Goal: Task Accomplishment & Management: Complete application form

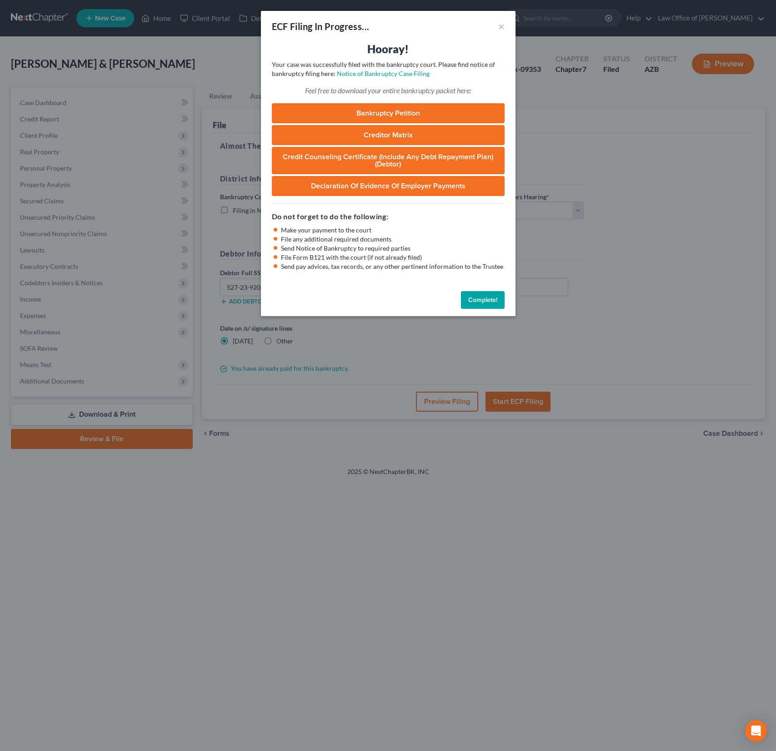
select select "0"
click at [443, 99] on div "Feel free to download your entire bankruptcy packet here: Bankruptcy Petition C…" at bounding box center [388, 140] width 233 height 110
click at [426, 110] on link "Bankruptcy Petition" at bounding box center [388, 113] width 233 height 20
click at [502, 24] on button "×" at bounding box center [501, 26] width 6 height 11
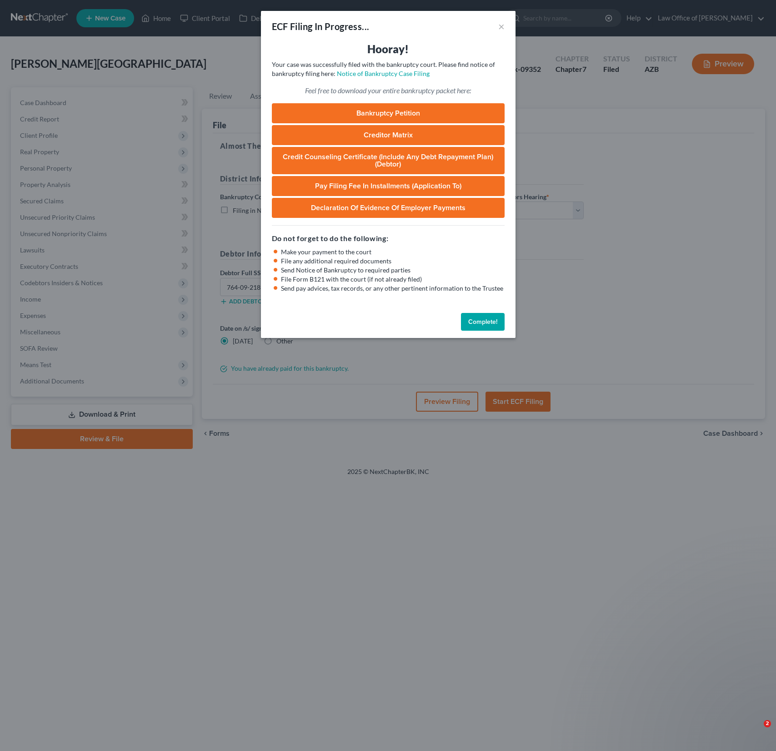
select select "0"
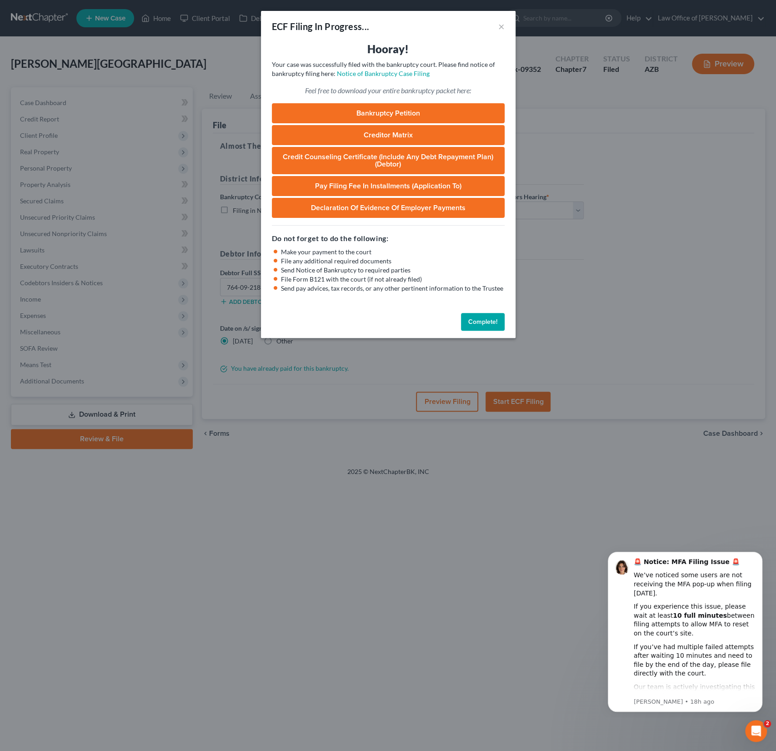
click at [387, 110] on link "Bankruptcy Petition" at bounding box center [388, 113] width 233 height 20
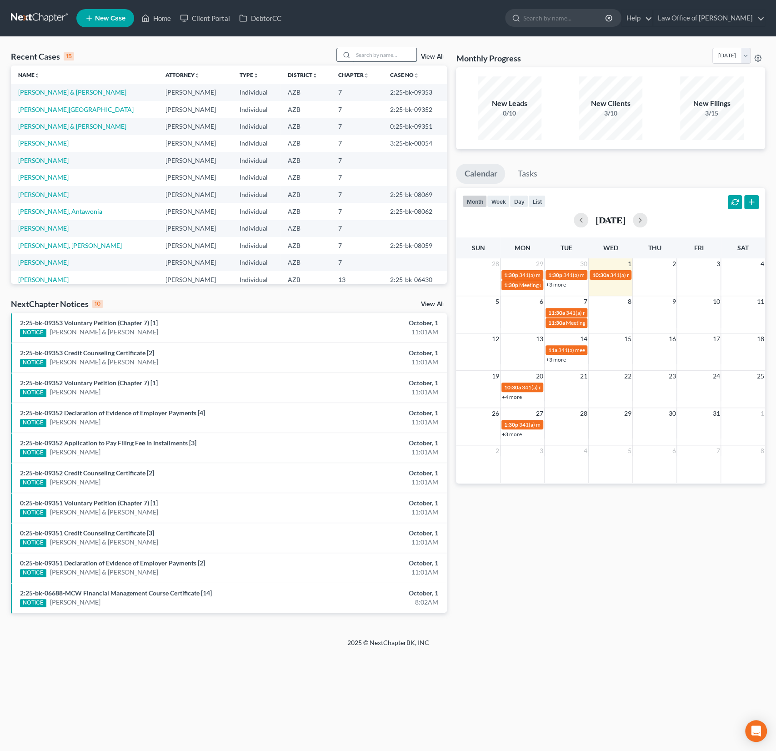
click at [374, 59] on input "search" at bounding box center [385, 54] width 64 height 13
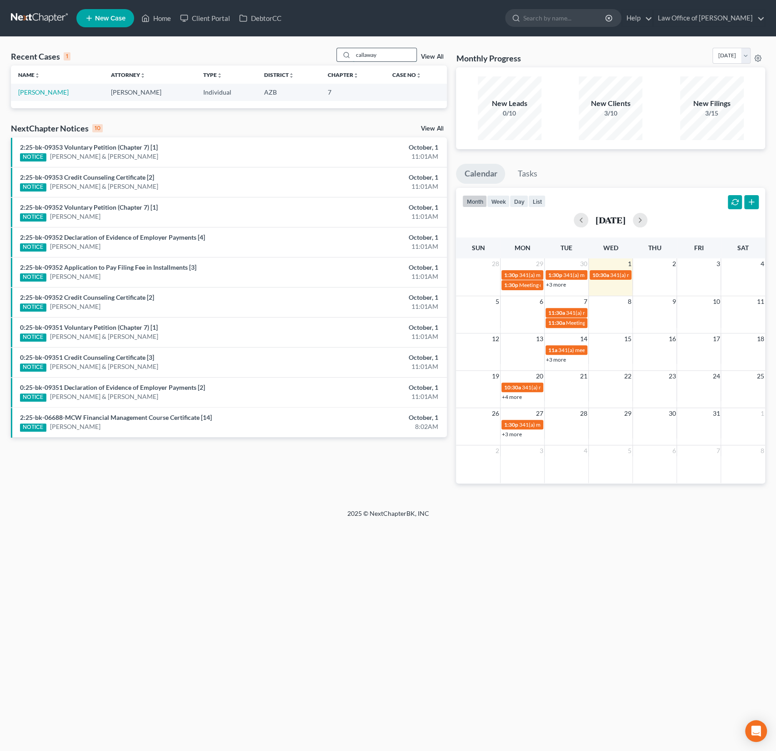
type input "callaway"
click at [39, 96] on td "Callaway, Nicole" at bounding box center [57, 92] width 93 height 17
click at [35, 90] on link "Callaway, Nicole" at bounding box center [43, 92] width 50 height 8
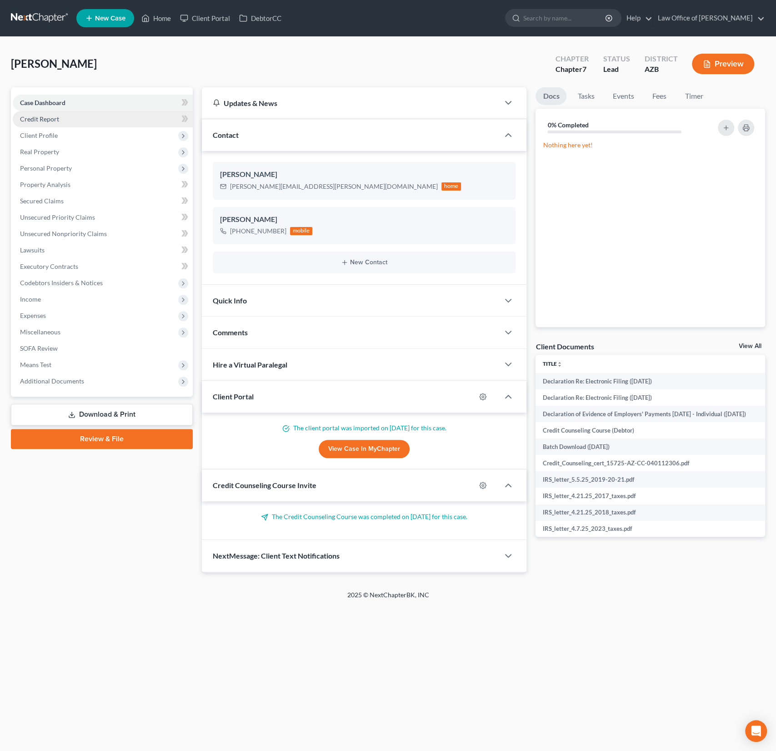
click at [52, 120] on span "Credit Report" at bounding box center [39, 119] width 39 height 8
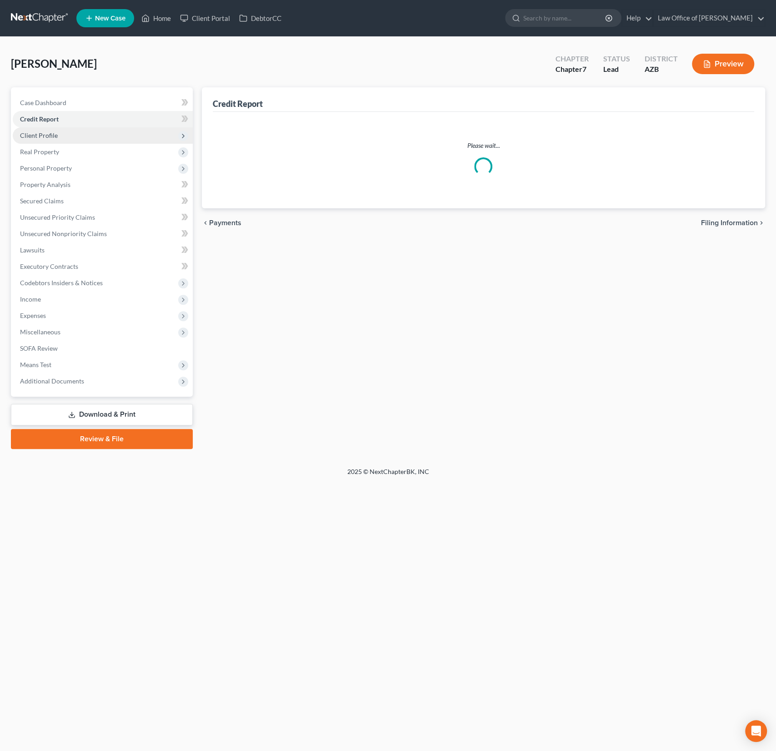
click at [55, 133] on span "Client Profile" at bounding box center [39, 135] width 38 height 8
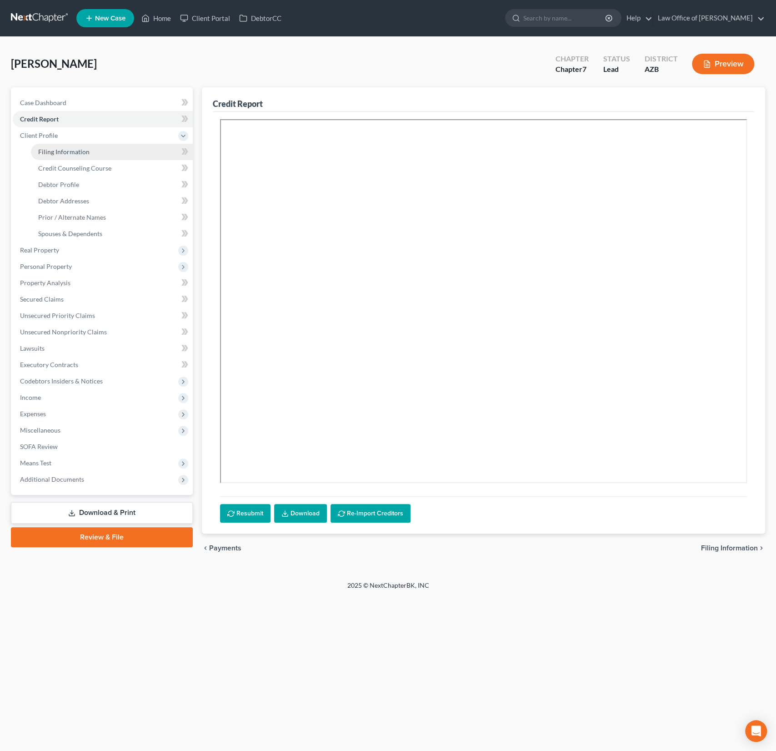
click at [60, 151] on span "Filing Information" at bounding box center [63, 152] width 51 height 8
select select "1"
select select "0"
select select "3"
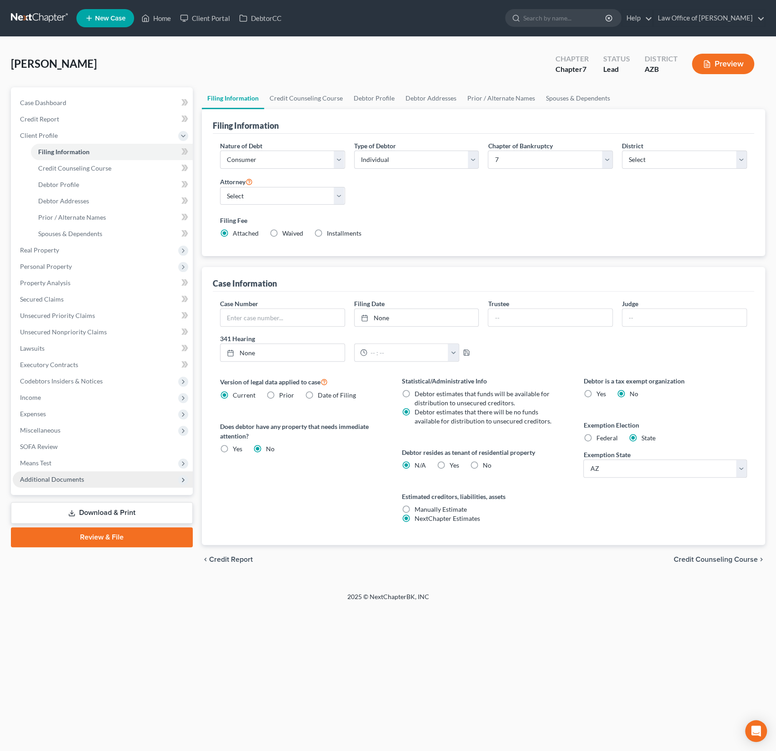
click at [59, 479] on span "Additional Documents" at bounding box center [52, 479] width 64 height 8
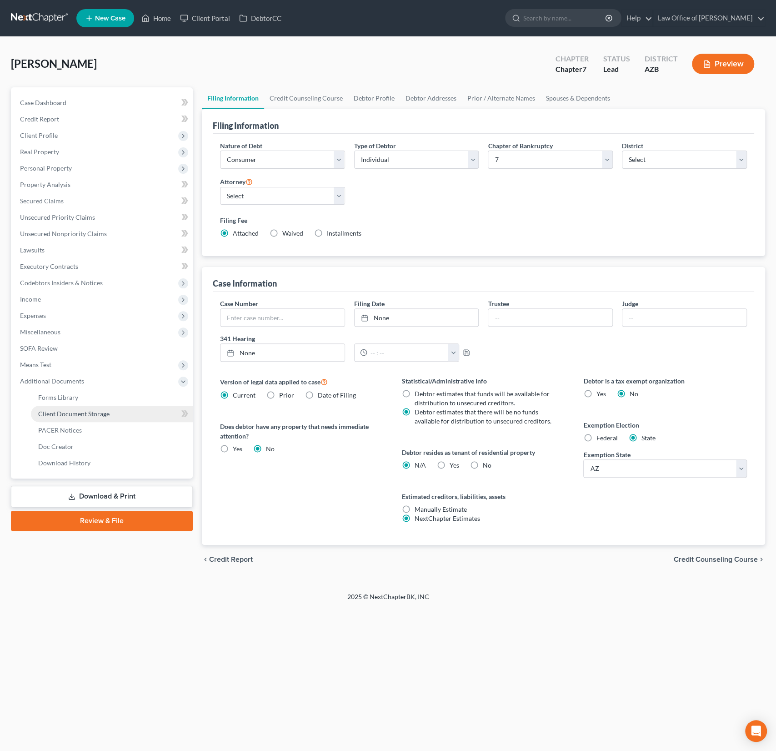
click at [80, 416] on span "Client Document Storage" at bounding box center [73, 414] width 71 height 8
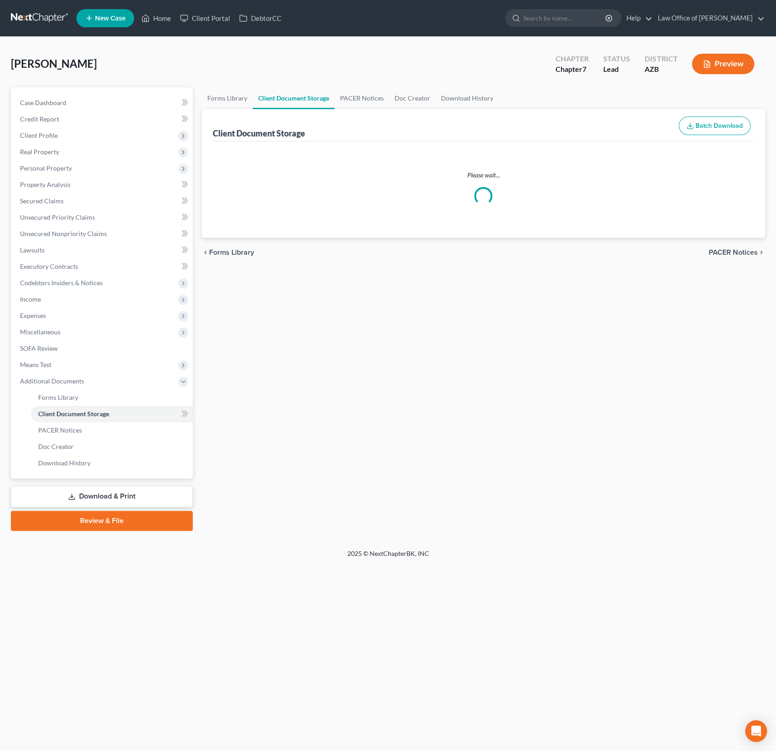
select select "14"
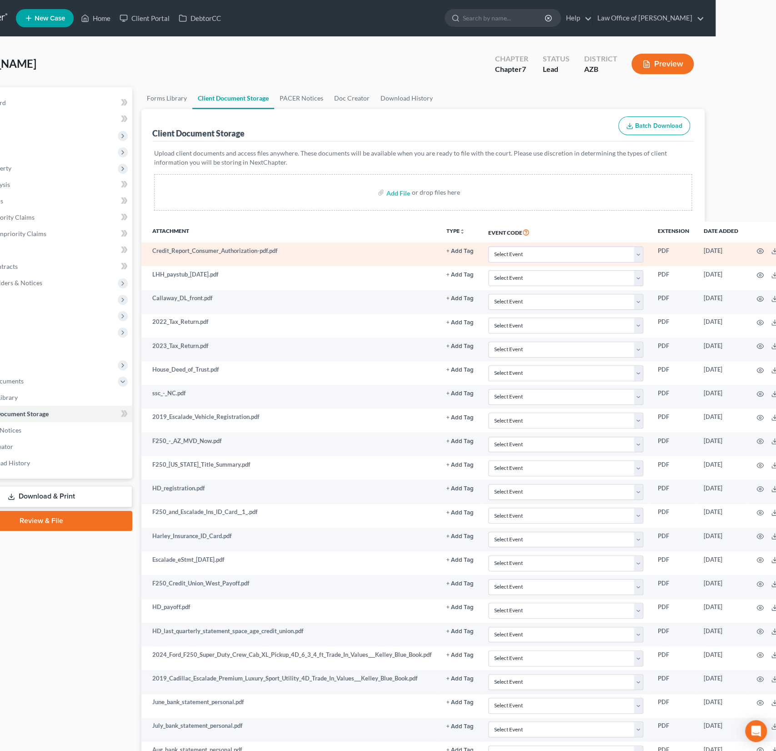
scroll to position [0, 66]
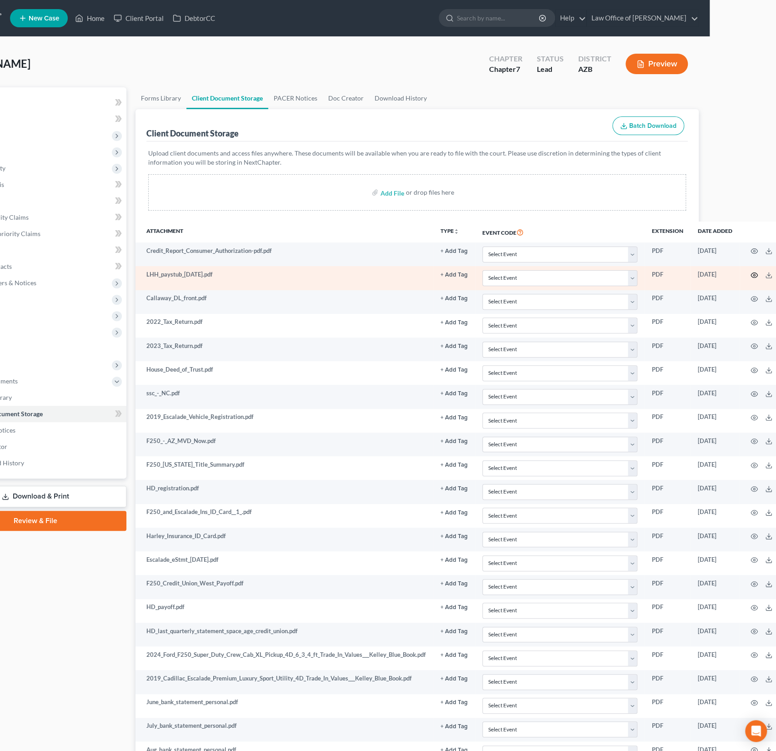
click at [753, 274] on circle "button" at bounding box center [754, 275] width 2 height 2
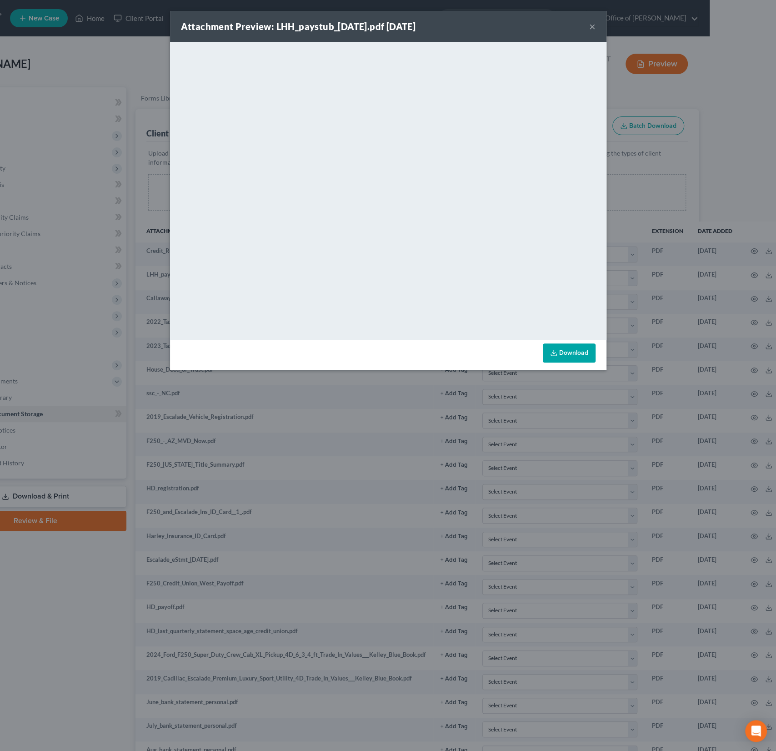
click at [599, 26] on div "Attachment Preview: LHH_paystub_9.19.25.pdf 09/22/2025 ×" at bounding box center [388, 26] width 436 height 31
click at [592, 27] on button "×" at bounding box center [592, 26] width 6 height 11
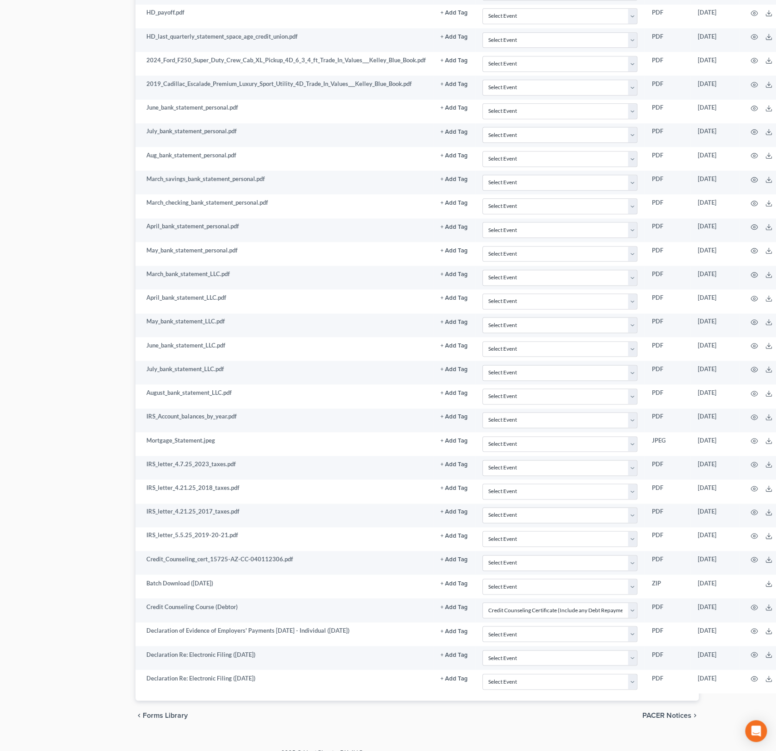
select select "14"
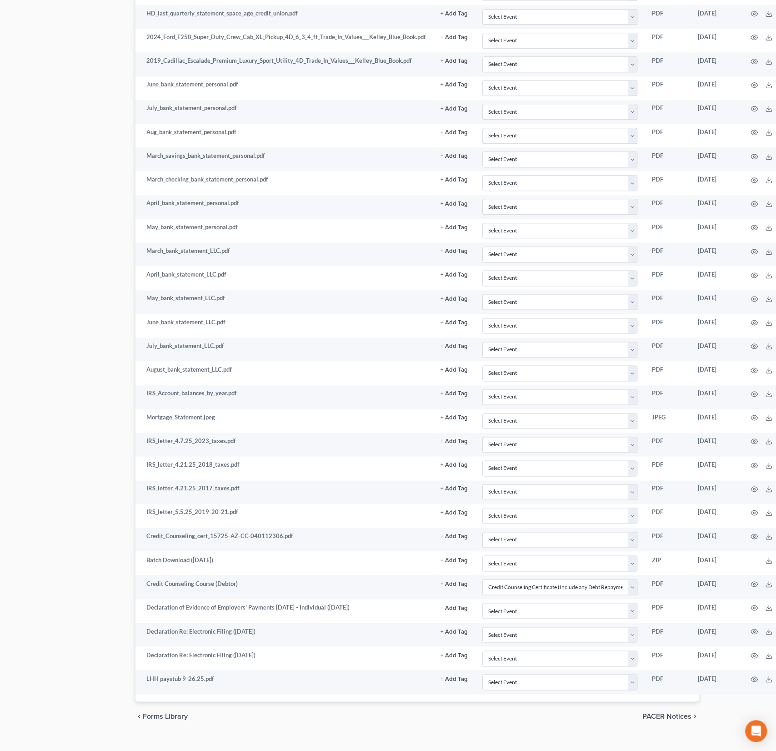
select select "14"
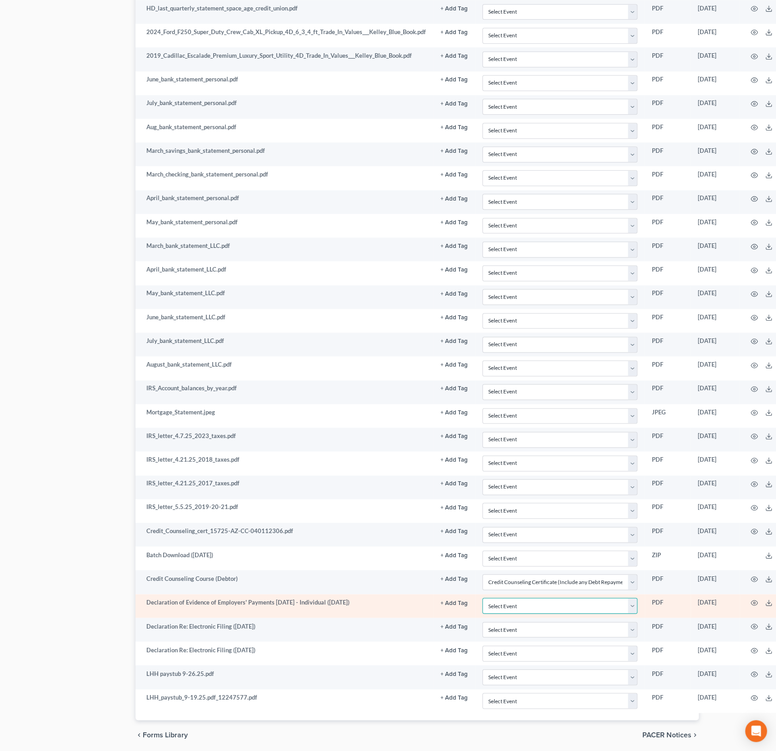
click at [528, 597] on select "Select Event AA Schedules and Statements (Formerly All Required) Amended Chapte…" at bounding box center [559, 605] width 155 height 16
click at [751, 599] on icon "button" at bounding box center [754, 602] width 7 height 7
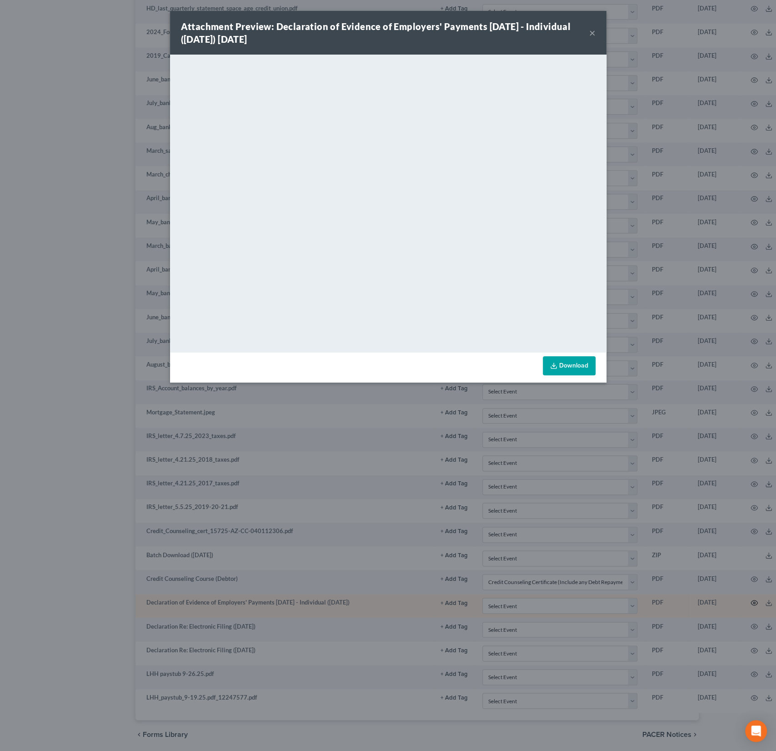
click at [748, 593] on div "Attachment Preview: Declaration of Evidence of Employers' Payments Within 60 Da…" at bounding box center [388, 375] width 776 height 751
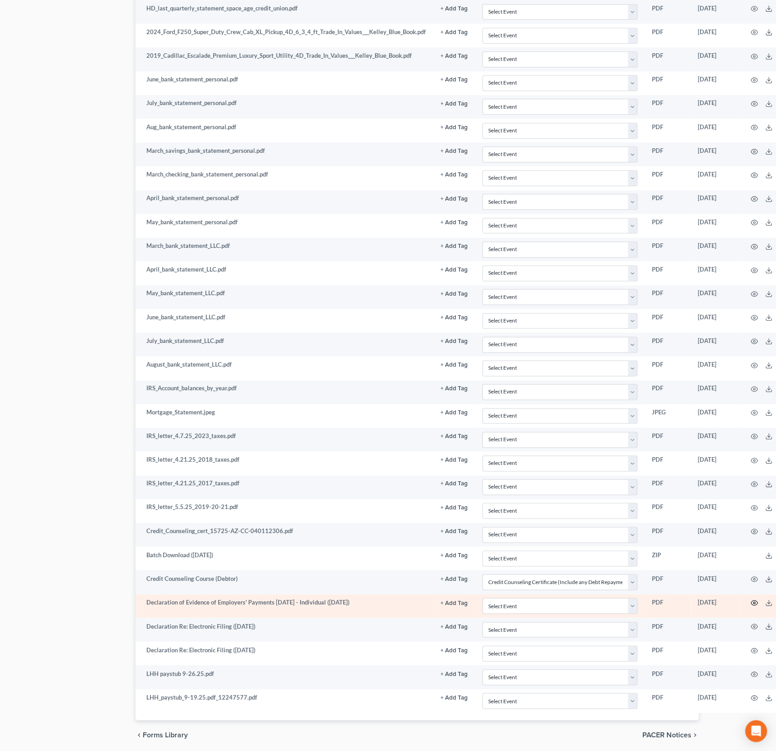
click at [751, 599] on icon "button" at bounding box center [754, 602] width 7 height 7
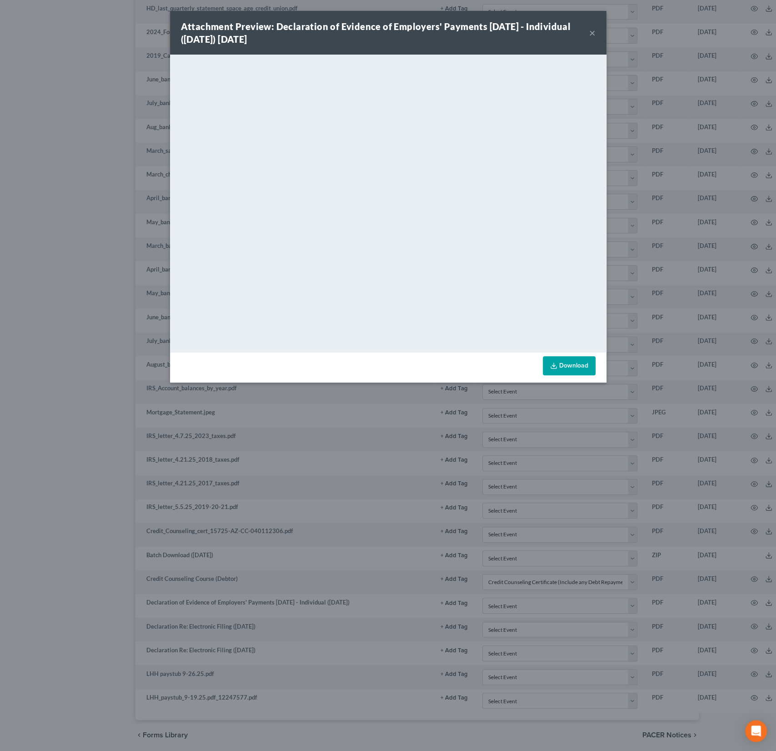
click at [594, 35] on button "×" at bounding box center [592, 32] width 6 height 11
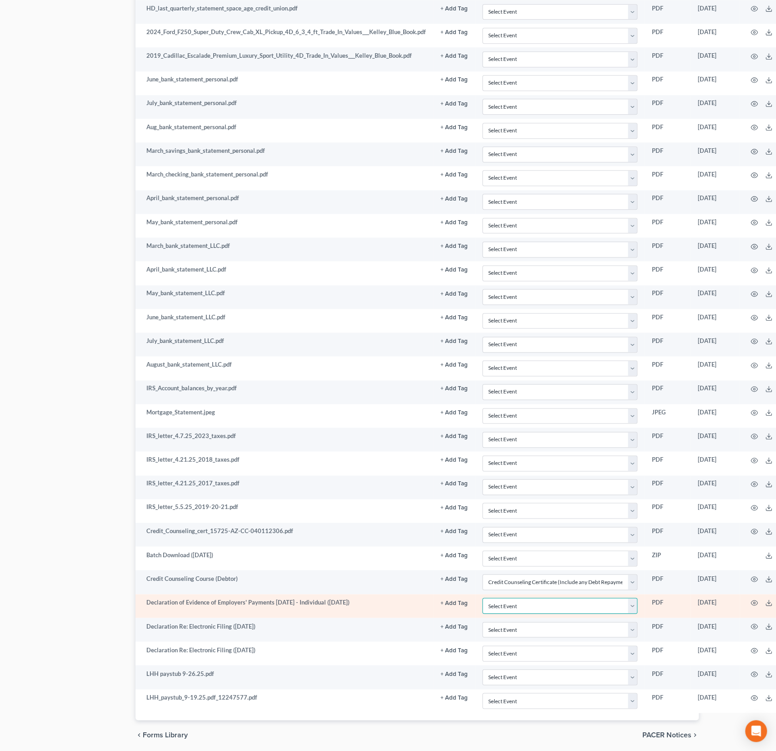
click at [512, 599] on select "Select Event AA Schedules and Statements (Formerly All Required) Amended Chapte…" at bounding box center [559, 605] width 155 height 16
select select "18"
click at [482, 597] on select "Select Event AA Schedules and Statements (Formerly All Required) Amended Chapte…" at bounding box center [559, 605] width 155 height 16
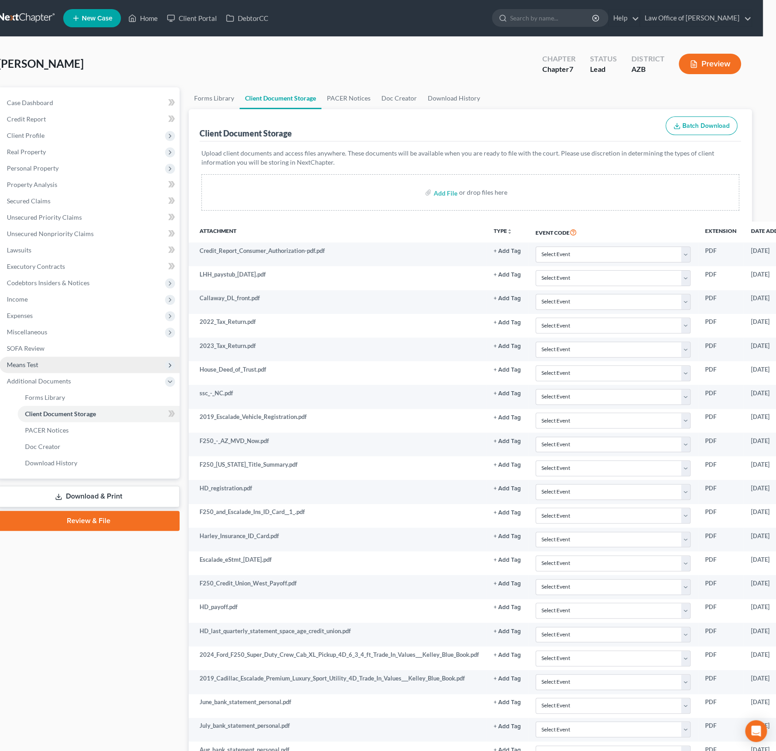
scroll to position [0, 8]
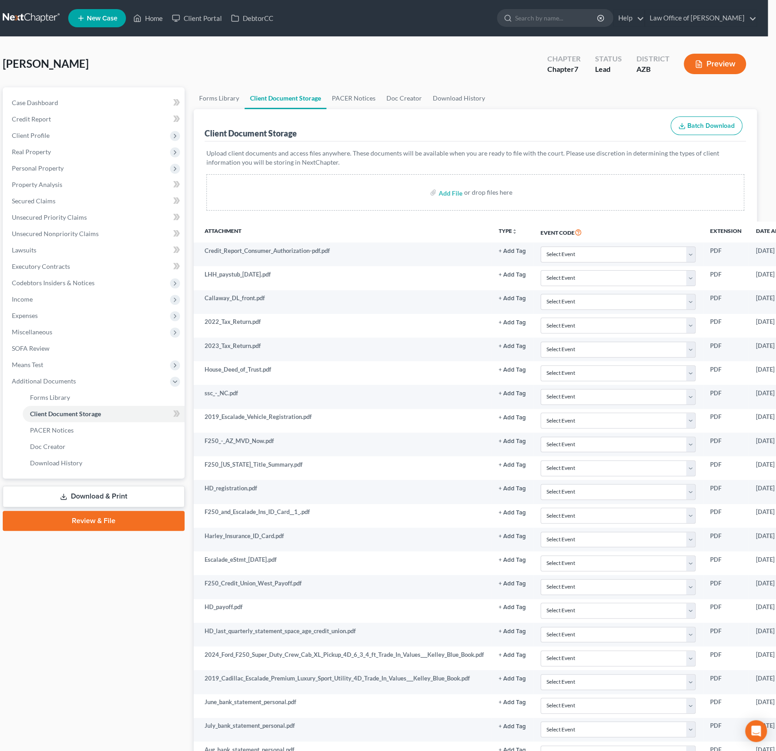
click at [117, 500] on link "Download & Print" at bounding box center [94, 496] width 182 height 21
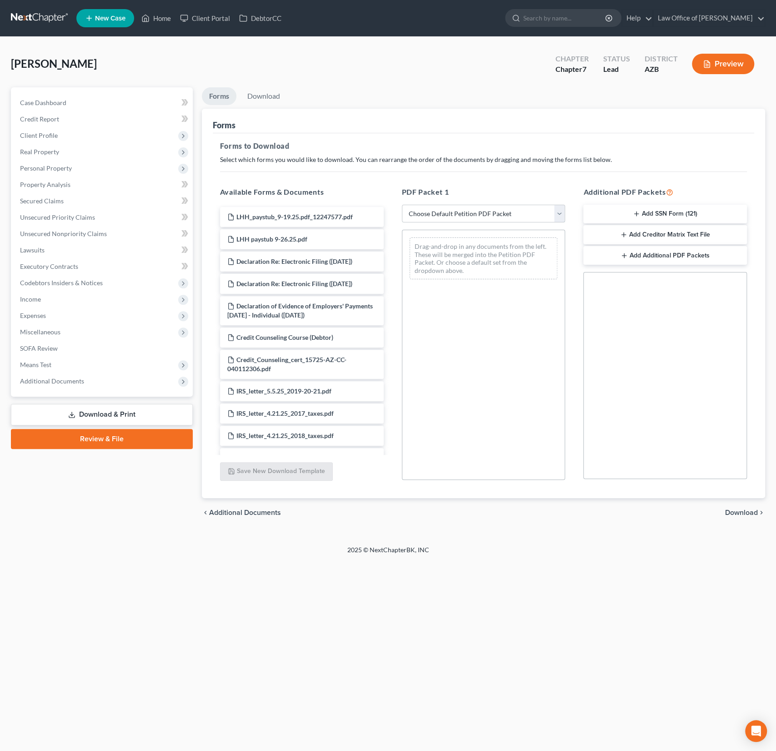
click at [475, 210] on select "Choose Default Petition PDF Packet Complete Bankruptcy Petition (all forms and …" at bounding box center [484, 214] width 164 height 18
select select "0"
click at [402, 205] on select "Choose Default Petition PDF Packet Complete Bankruptcy Petition (all forms and …" at bounding box center [484, 214] width 164 height 18
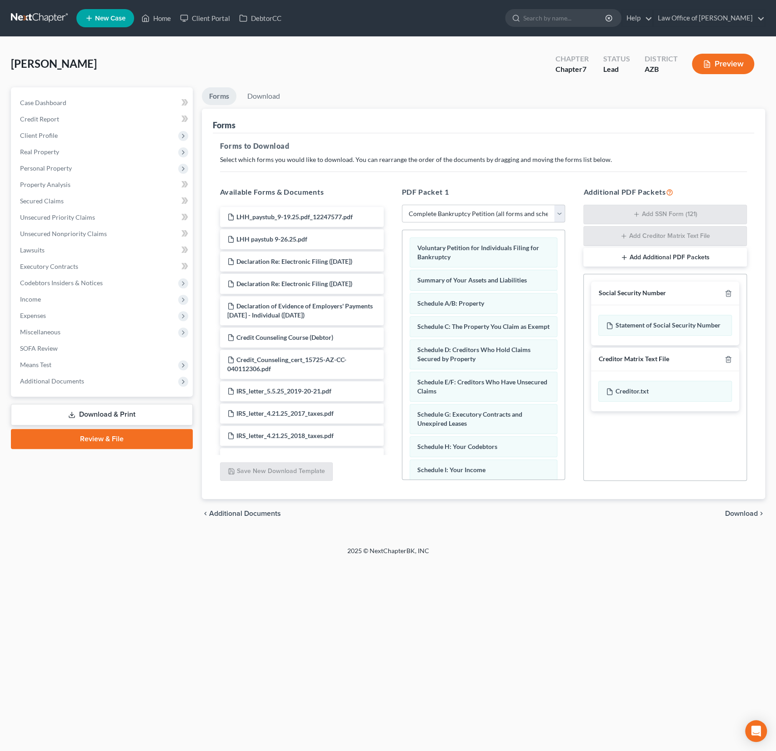
click at [129, 431] on link "Review & File" at bounding box center [102, 439] width 182 height 20
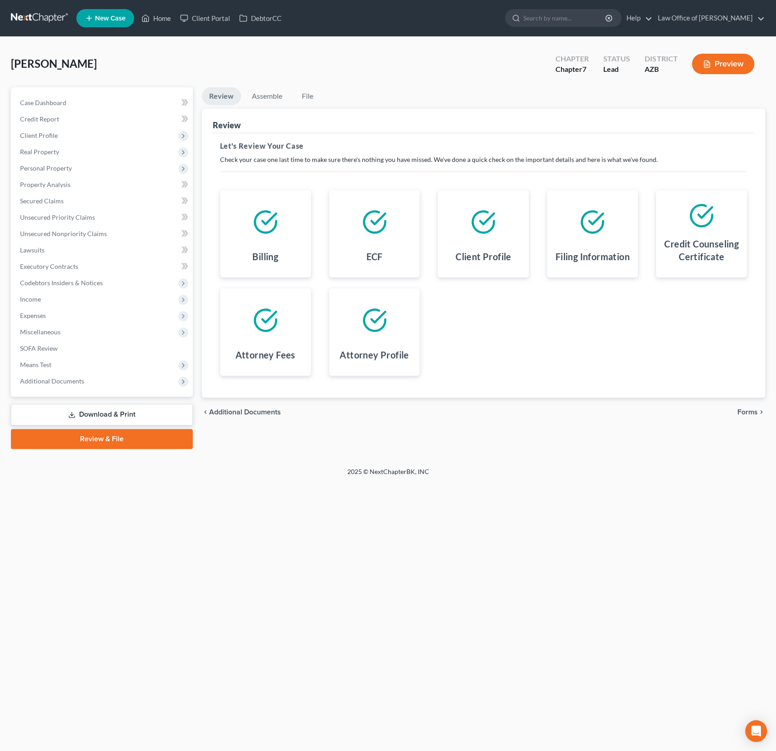
click at [745, 406] on div "chevron_left Additional Documents Forms chevron_right" at bounding box center [483, 411] width 563 height 29
click at [742, 409] on span "Forms" at bounding box center [747, 411] width 20 height 7
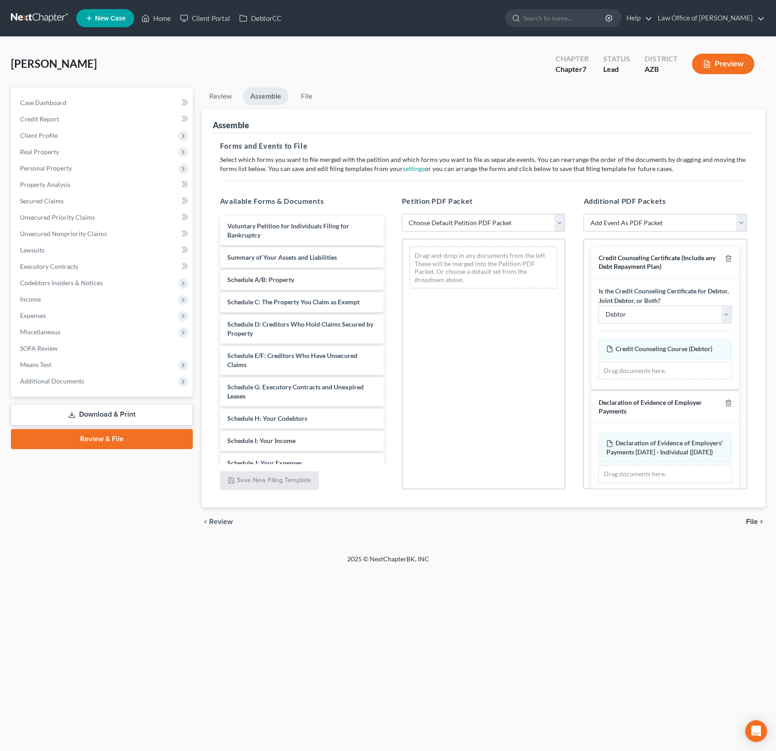
click at [460, 226] on select "Choose Default Petition PDF Packet Complete Bankruptcy Petition (all forms and …" at bounding box center [484, 223] width 164 height 18
select select "0"
click at [402, 214] on select "Choose Default Petition PDF Packet Complete Bankruptcy Petition (all forms and …" at bounding box center [484, 223] width 164 height 18
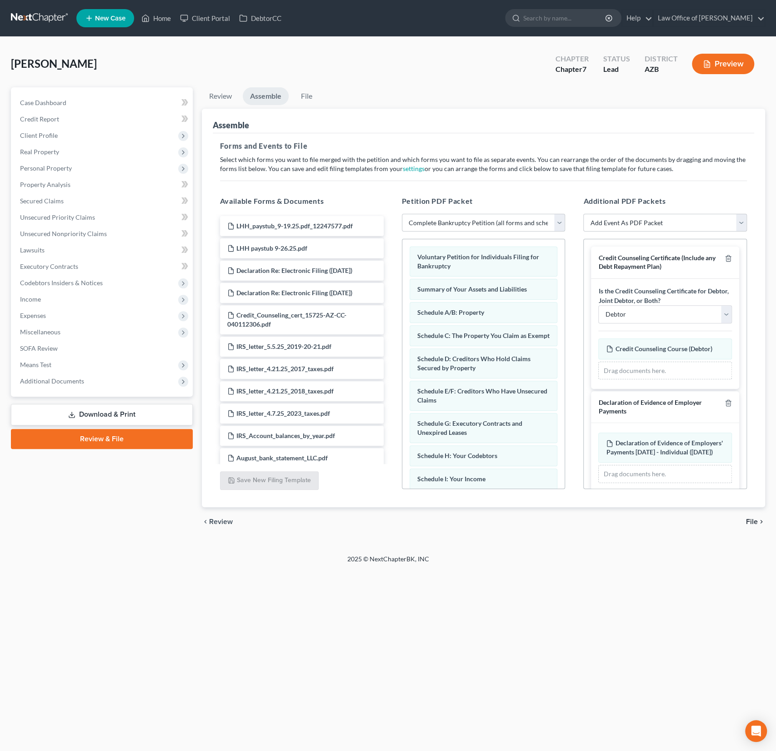
scroll to position [18, 0]
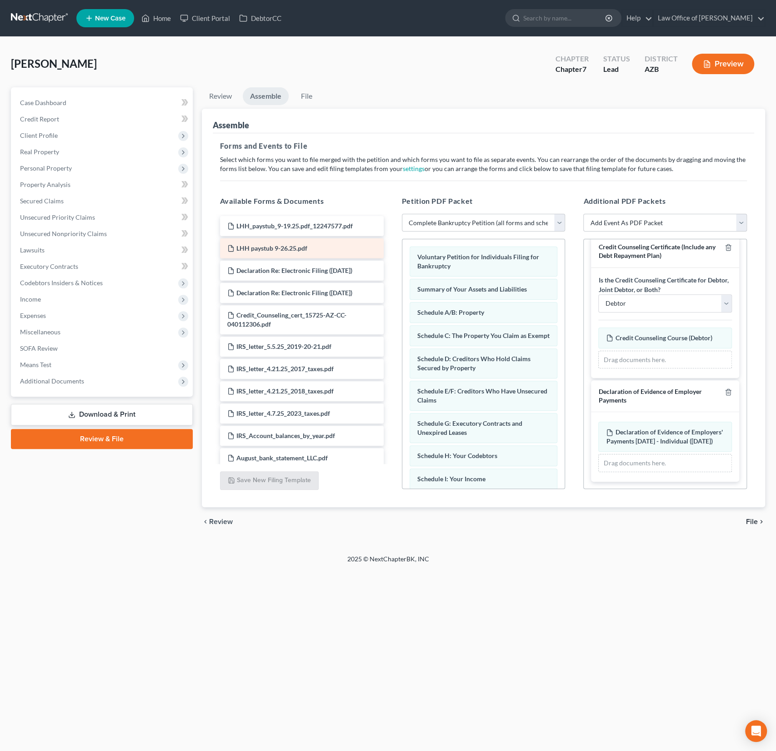
click at [303, 246] on span "LHH paystub 9-26.25.pdf" at bounding box center [271, 248] width 71 height 8
click at [309, 222] on span "LHH_paystub_9-19.25.pdf_12247577.pdf" at bounding box center [294, 226] width 116 height 8
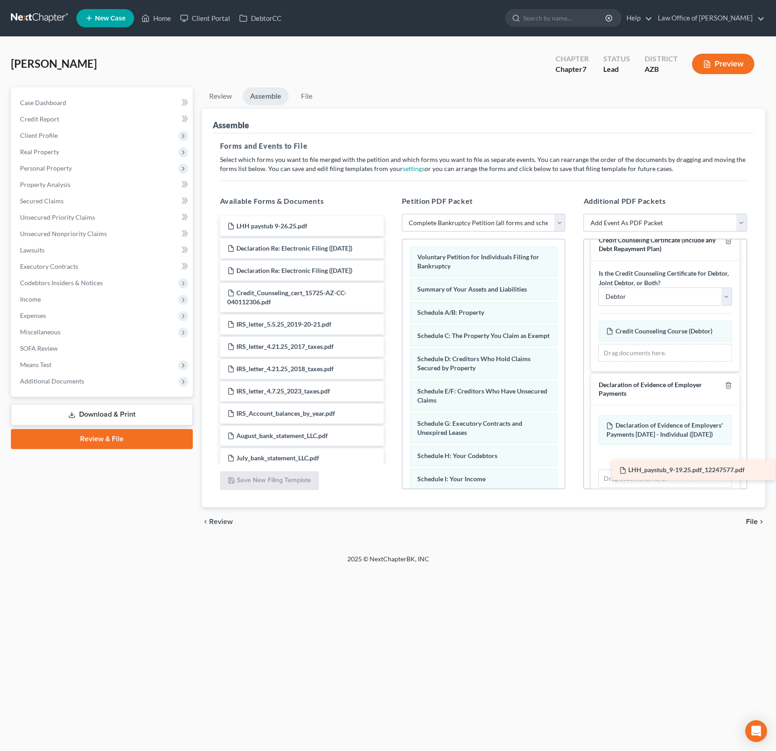
drag, startPoint x: 311, startPoint y: 222, endPoint x: 703, endPoint y: 465, distance: 460.7
click at [391, 465] on div "LHH_paystub_9-19.25.pdf_12247577.pdf LHH_paystub_9-19.25.pdf_12247577.pdf LHH p…" at bounding box center [302, 708] width 178 height 984
drag, startPoint x: 288, startPoint y: 223, endPoint x: 658, endPoint y: 476, distance: 448.5
click at [391, 476] on div "LHH paystub 9-26.25.pdf LHH paystub 9-26.25.pdf Declaration Re: Electronic Fili…" at bounding box center [302, 697] width 178 height 962
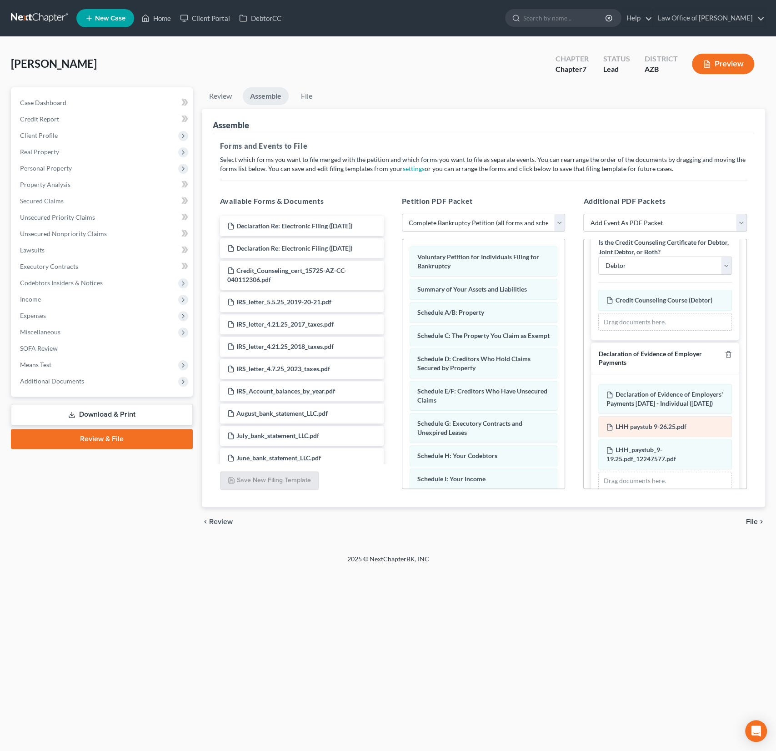
scroll to position [73, 0]
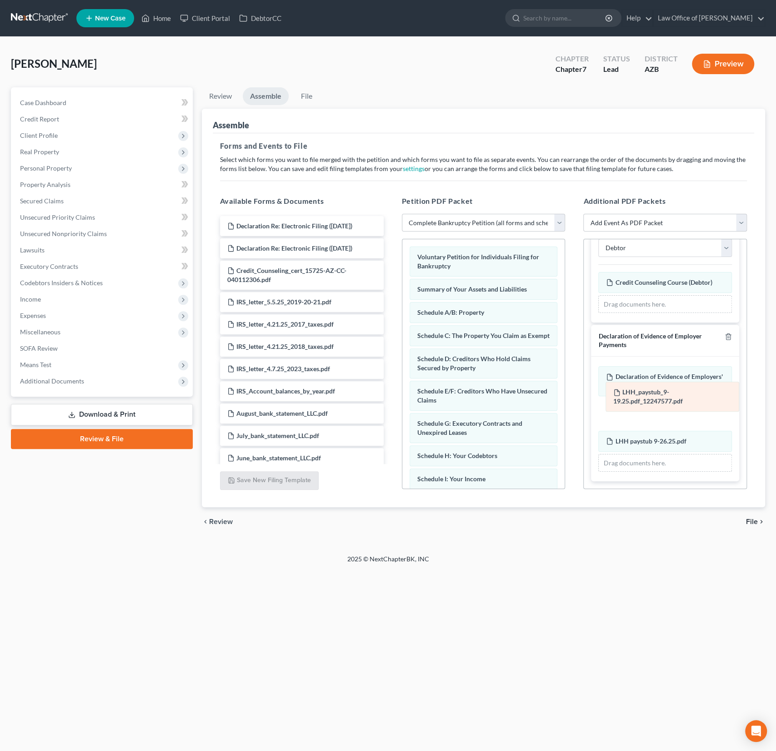
drag, startPoint x: 657, startPoint y: 442, endPoint x: 665, endPoint y: 407, distance: 35.9
click at [665, 407] on div "LHH_paystub_9-19.25.pdf_12247577.pdf Amended LHH_paystub_9-19.25.pdf_12247577.p…" at bounding box center [665, 418] width 134 height 105
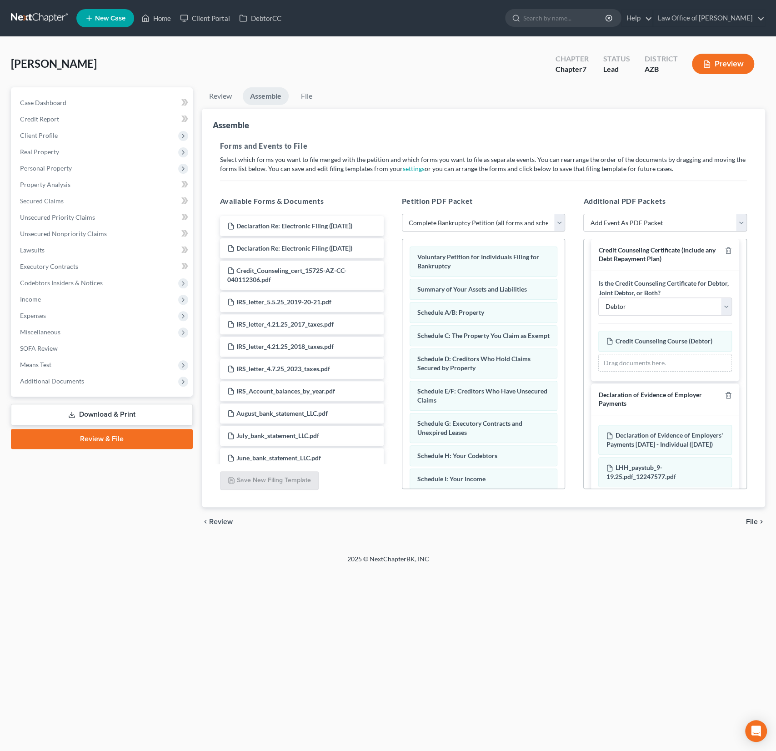
scroll to position [0, 0]
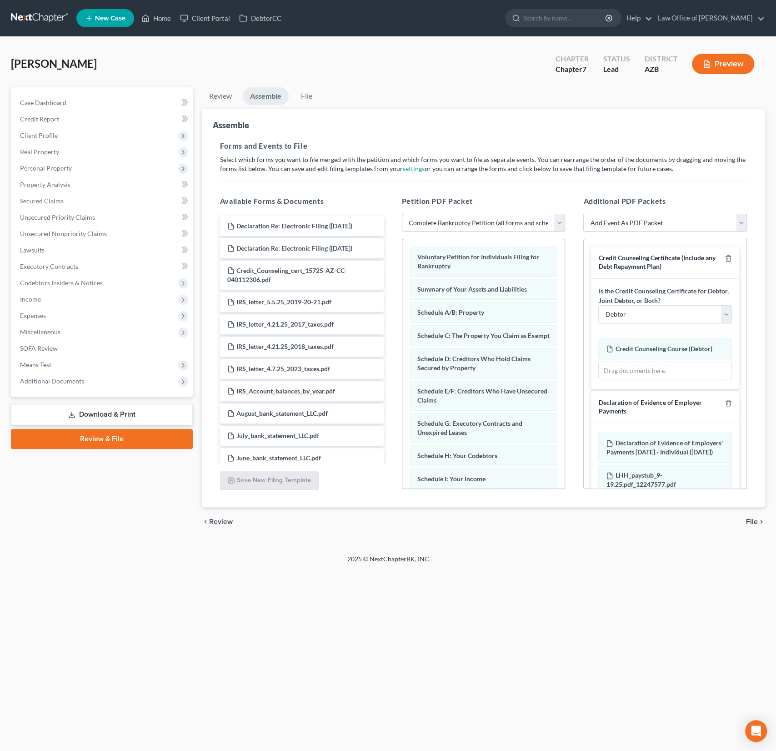
click at [754, 518] on span "File" at bounding box center [752, 521] width 12 height 7
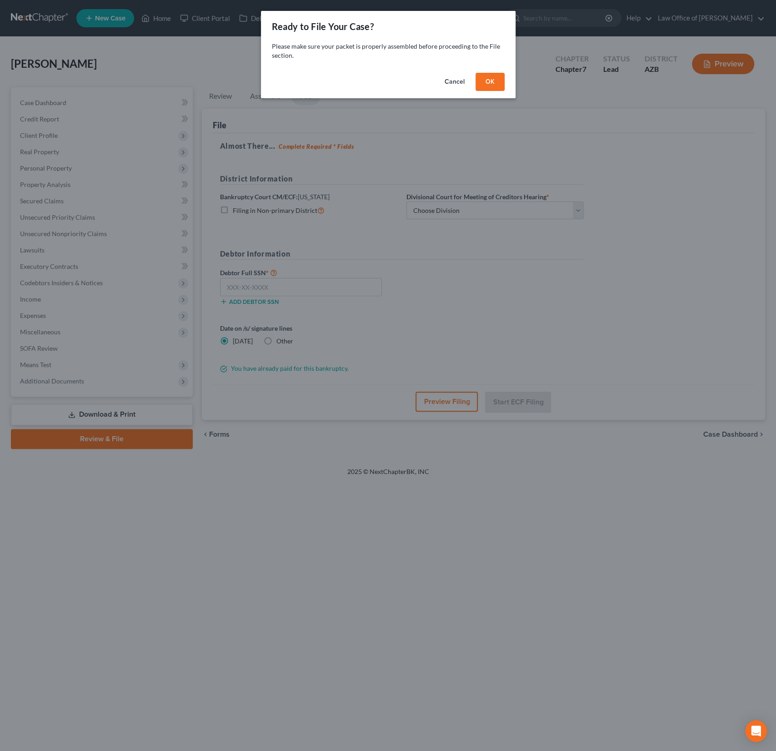
click at [491, 87] on button "OK" at bounding box center [490, 82] width 29 height 18
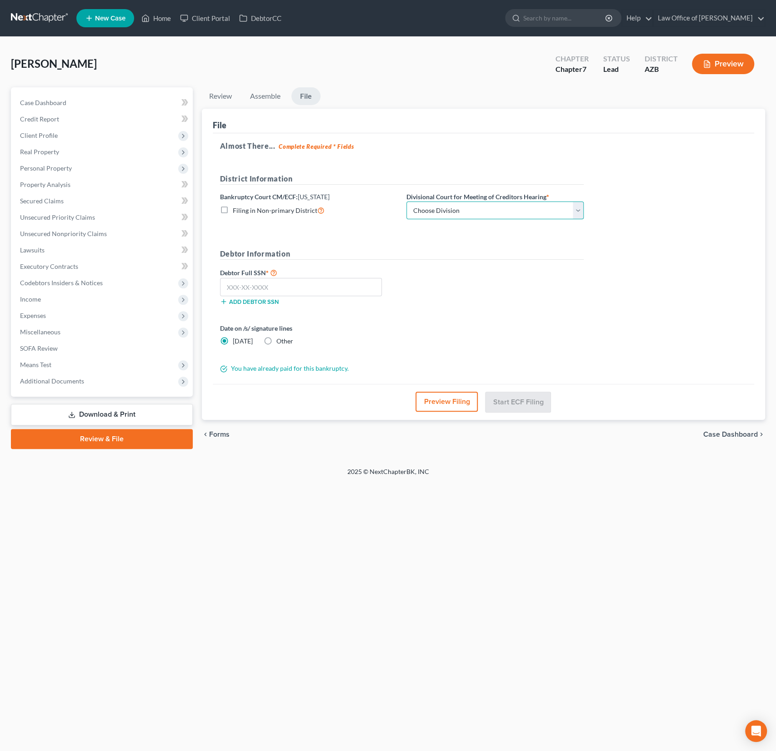
click at [455, 204] on select "Choose Division Phoenix Tucson Yuma Prescott" at bounding box center [494, 210] width 177 height 18
select select "0"
click at [406, 201] on select "Choose Division Phoenix Tucson Yuma Prescott" at bounding box center [494, 210] width 177 height 18
click at [252, 281] on input "text" at bounding box center [301, 287] width 162 height 18
type input "600-17-3171"
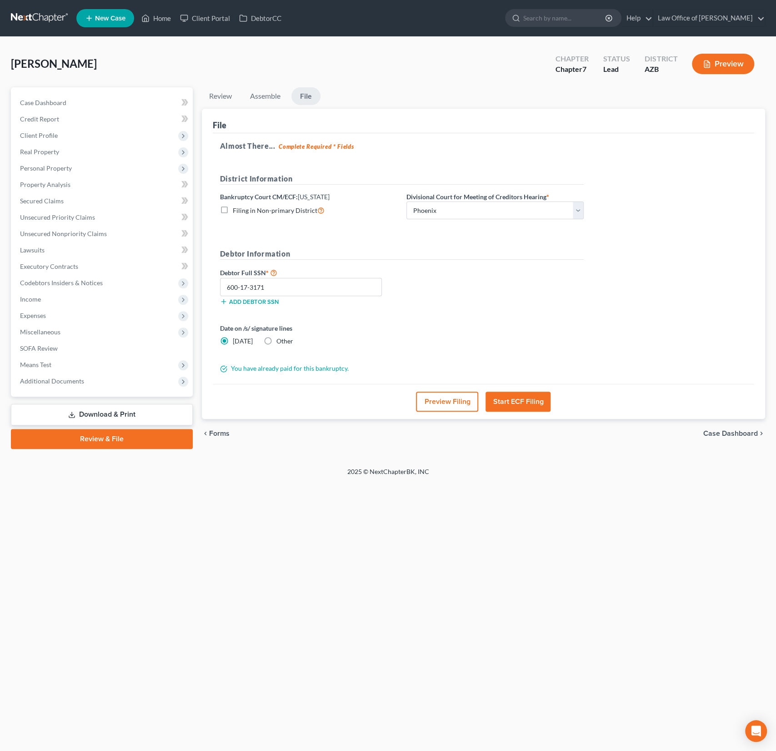
click at [437, 402] on button "Preview Filing" at bounding box center [447, 401] width 62 height 20
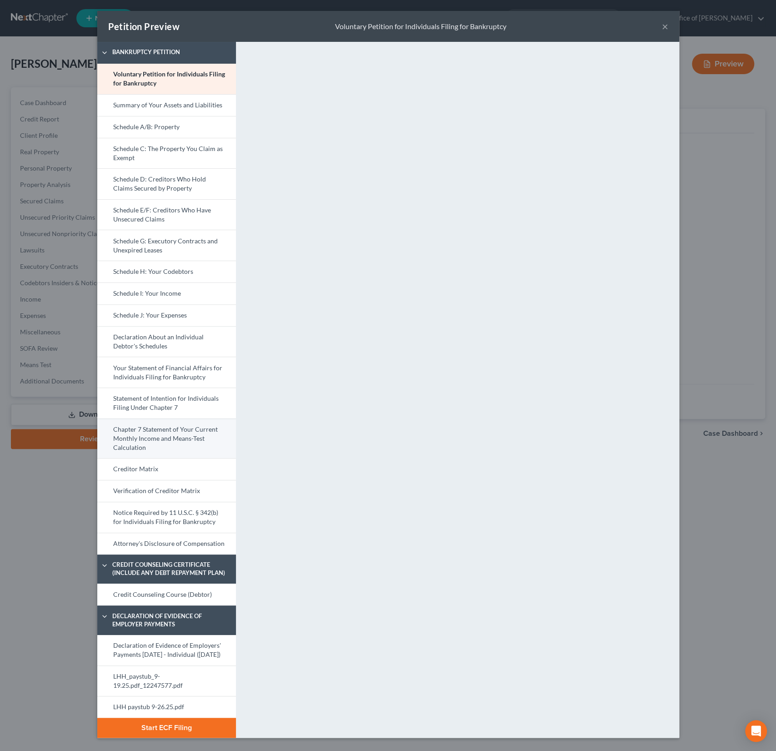
click at [154, 433] on link "Chapter 7 Statement of Your Current Monthly Income and Means-Test Calculation" at bounding box center [166, 438] width 139 height 40
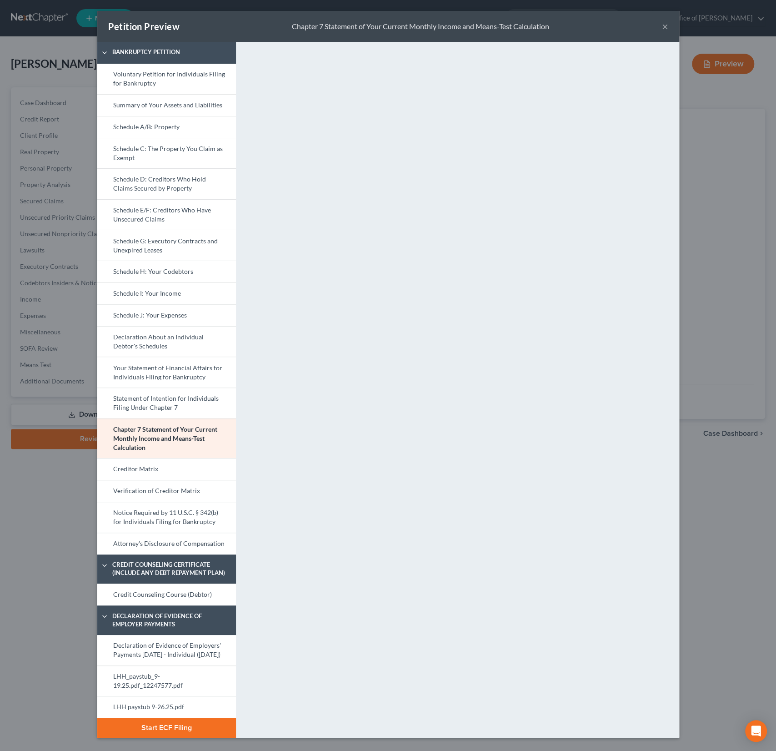
scroll to position [5, 0]
click at [164, 310] on link "Schedule J: Your Expenses" at bounding box center [166, 315] width 139 height 22
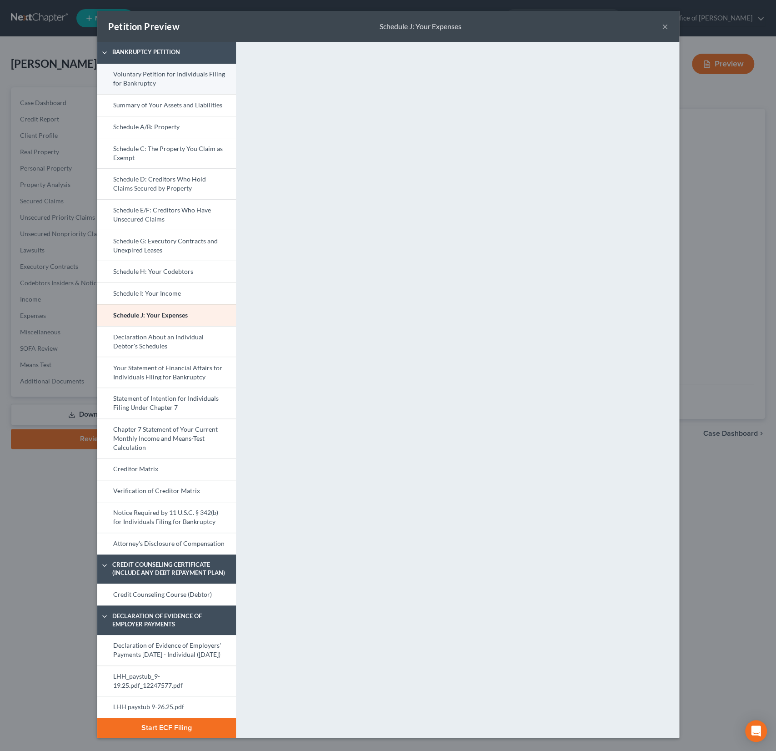
click at [156, 72] on link "Voluntary Petition for Individuals Filing for Bankruptcy" at bounding box center [166, 79] width 139 height 30
click at [173, 726] on button "Start ECF Filing" at bounding box center [166, 727] width 139 height 20
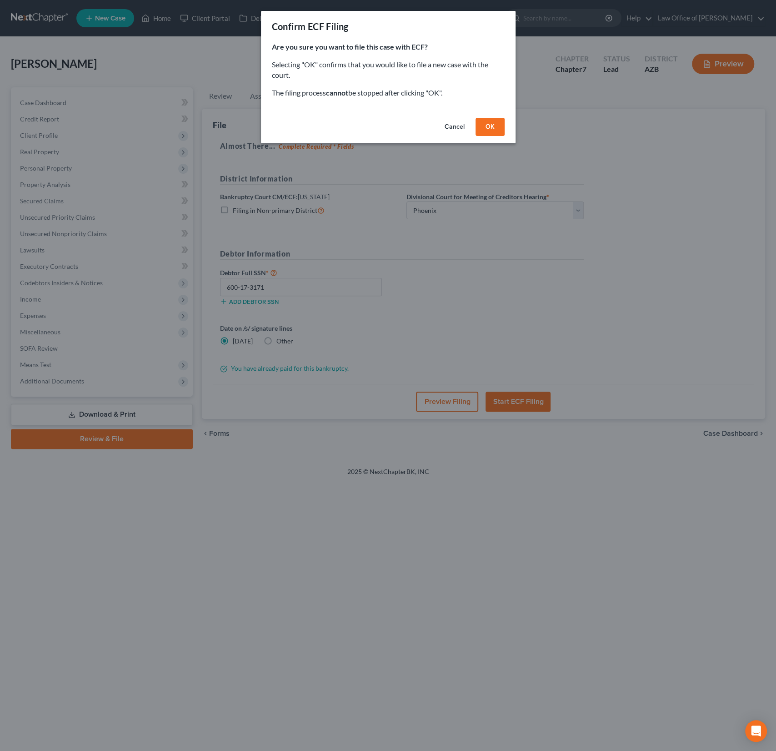
click at [490, 125] on button "OK" at bounding box center [490, 127] width 29 height 18
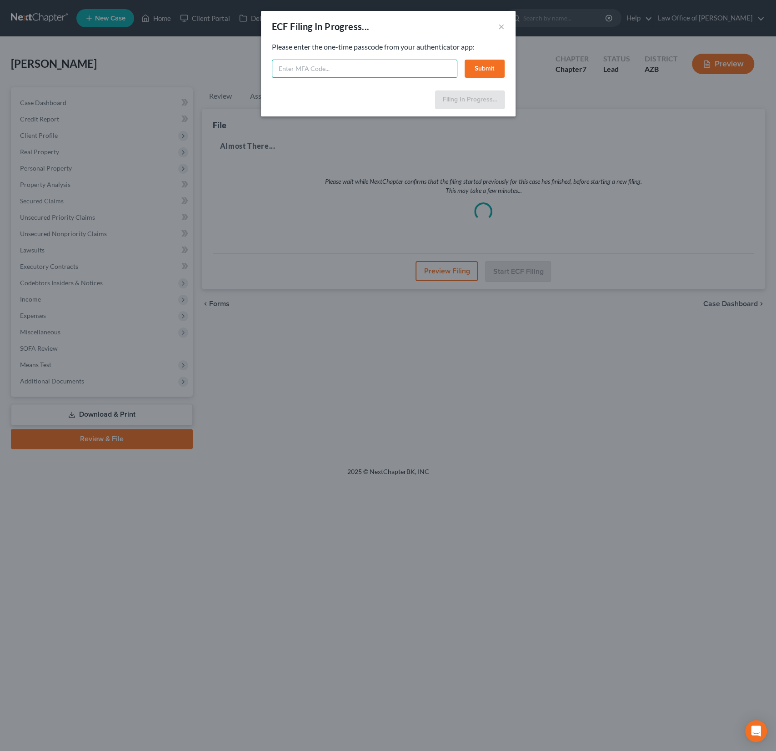
click at [307, 76] on input "text" at bounding box center [365, 69] width 186 height 18
type input "180419"
click at [488, 69] on button "Submit" at bounding box center [485, 69] width 40 height 18
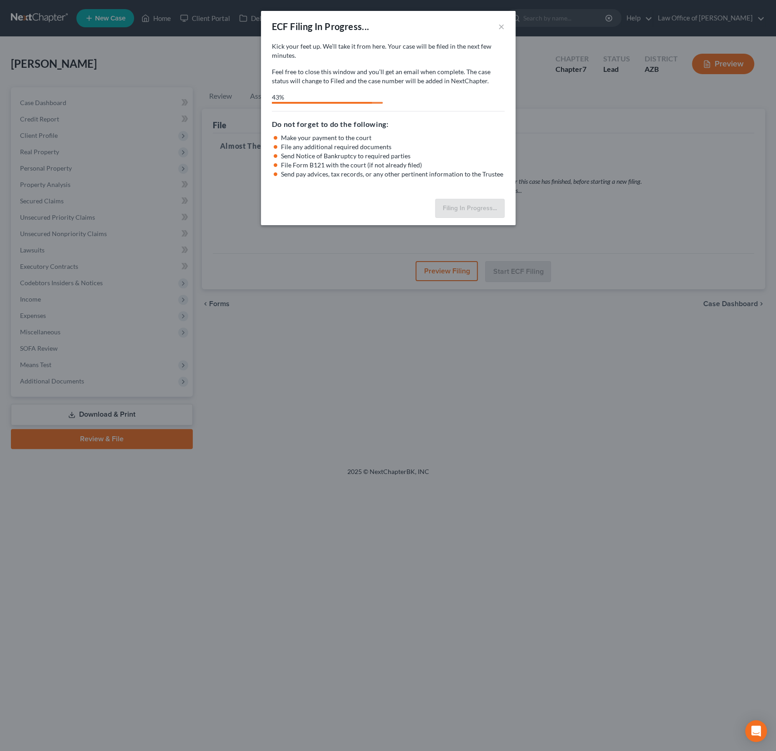
select select "0"
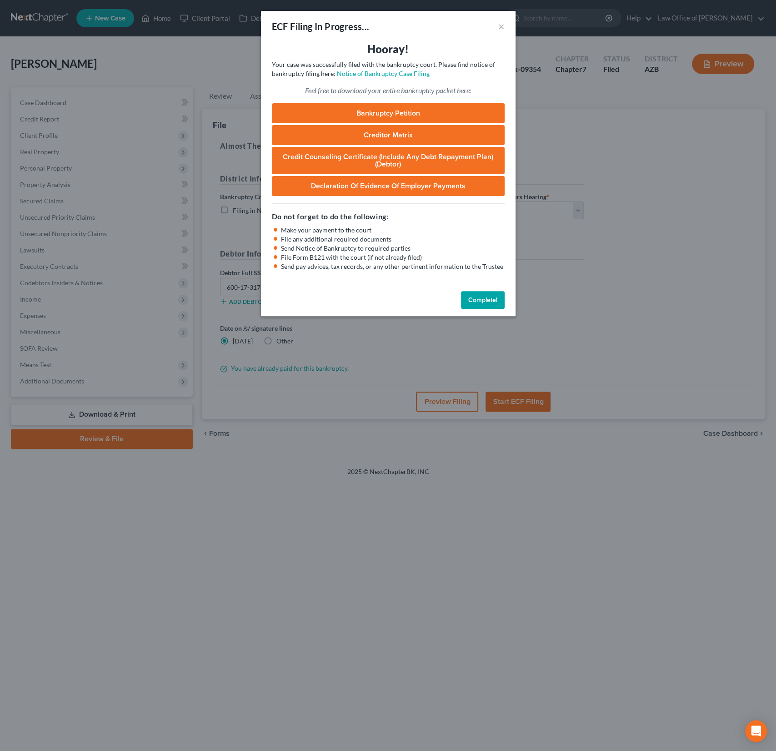
click at [383, 117] on link "Bankruptcy Petition" at bounding box center [388, 113] width 233 height 20
click at [502, 26] on button "×" at bounding box center [501, 26] width 6 height 11
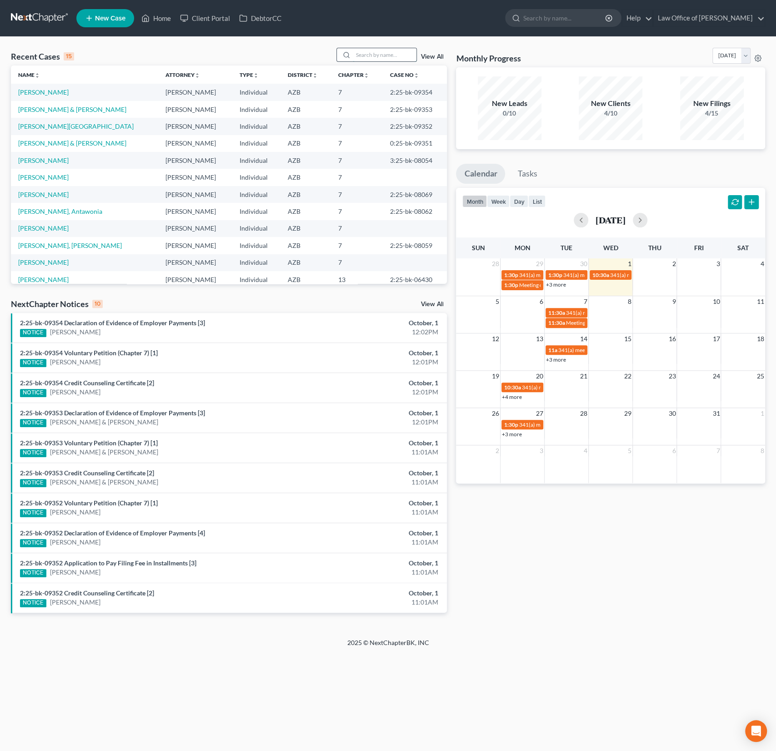
click at [380, 52] on input "search" at bounding box center [385, 54] width 64 height 13
type input "kienast"
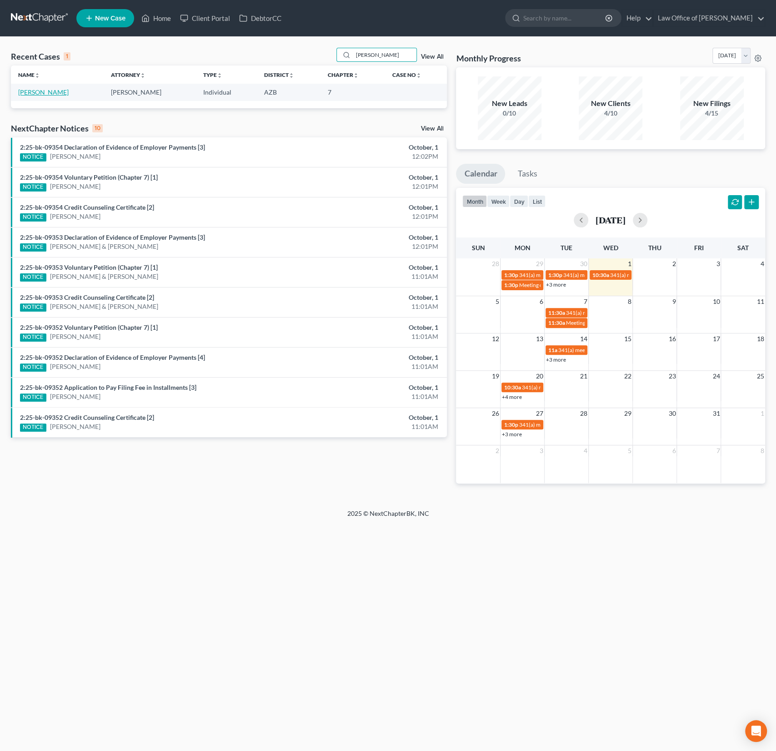
click at [34, 94] on link "Kienast, Julie" at bounding box center [43, 92] width 50 height 8
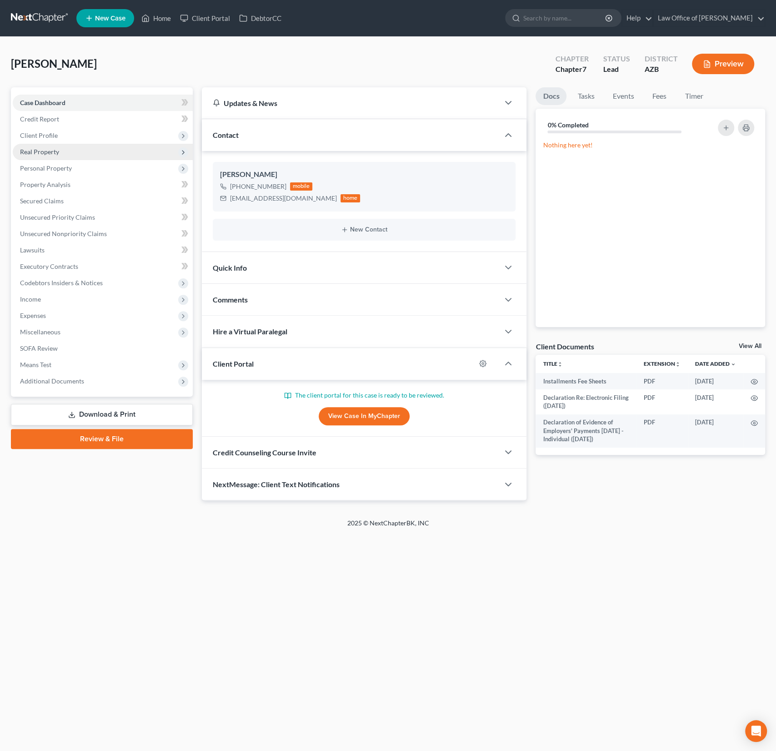
click at [68, 154] on span "Real Property" at bounding box center [103, 152] width 180 height 16
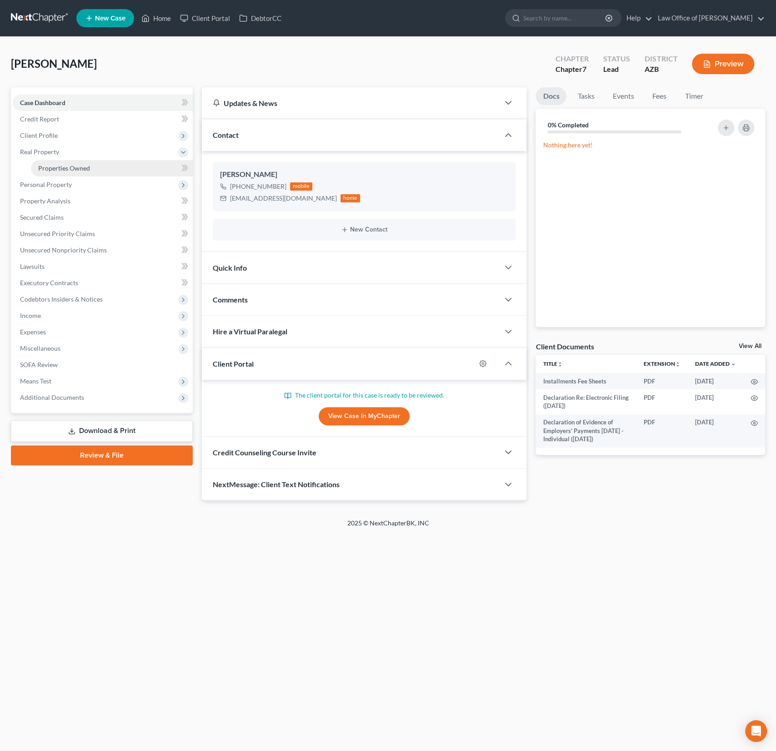
click at [61, 167] on span "Properties Owned" at bounding box center [64, 168] width 52 height 8
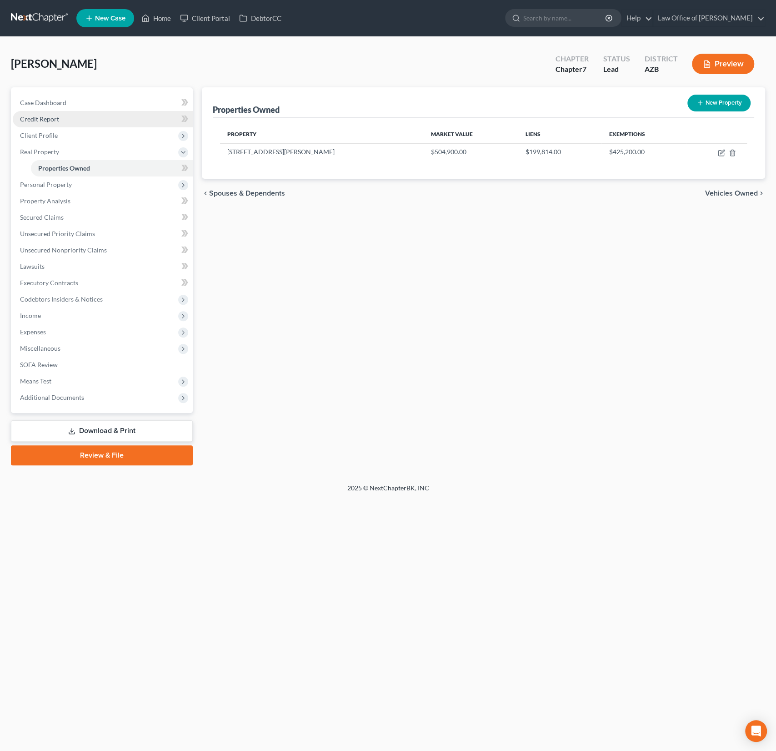
click at [35, 117] on span "Credit Report" at bounding box center [39, 119] width 39 height 8
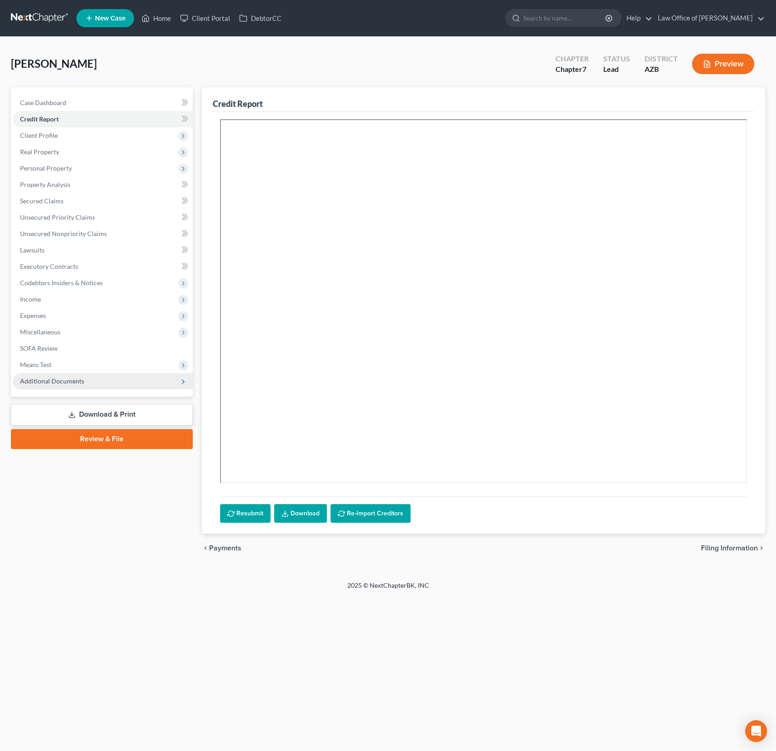
click at [67, 385] on span "Additional Documents" at bounding box center [103, 381] width 180 height 16
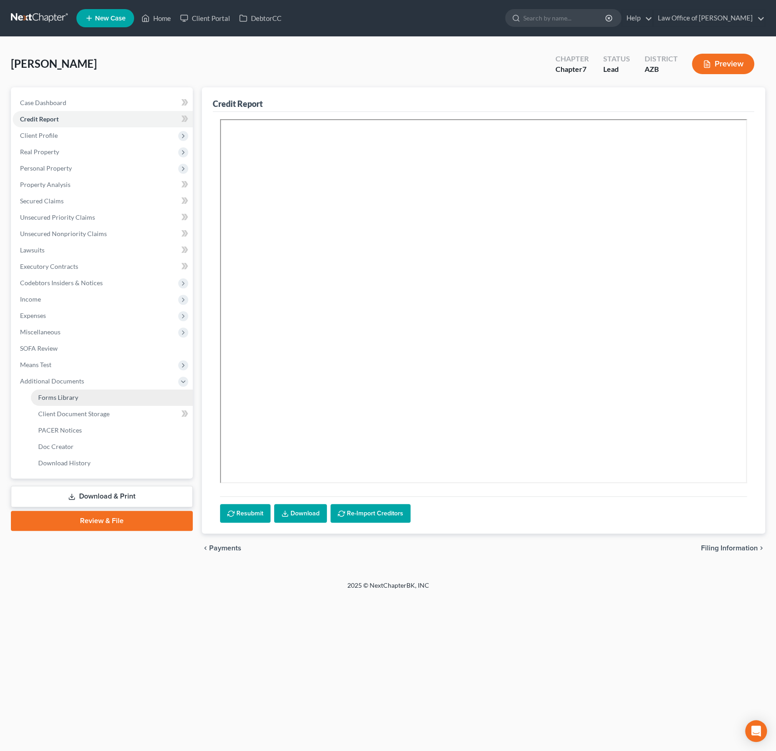
click at [68, 393] on span "Forms Library" at bounding box center [58, 397] width 40 height 8
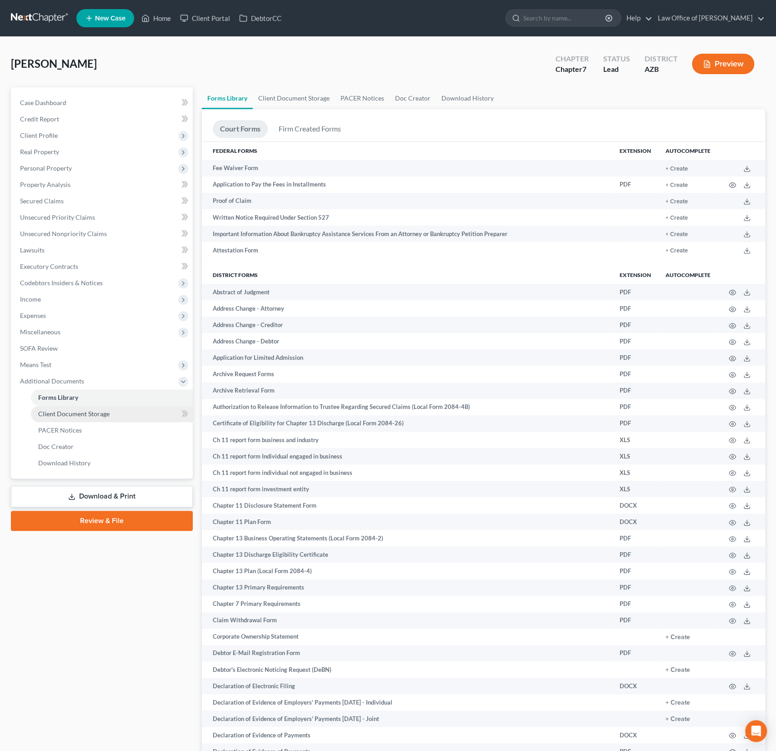
click at [60, 410] on span "Client Document Storage" at bounding box center [73, 414] width 71 height 8
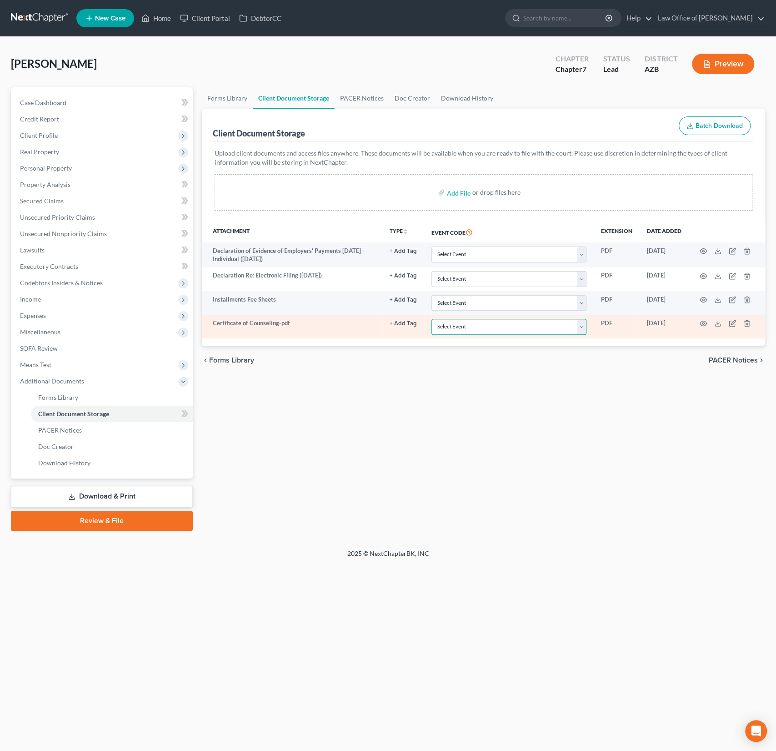
click at [467, 330] on select "Select Event AA Schedules and Statements (Formerly All Required) Amended Chapte…" at bounding box center [508, 327] width 155 height 16
select select "14"
click at [432, 319] on select "Select Event AA Schedules and Statements (Formerly All Required) Amended Chapte…" at bounding box center [508, 327] width 155 height 16
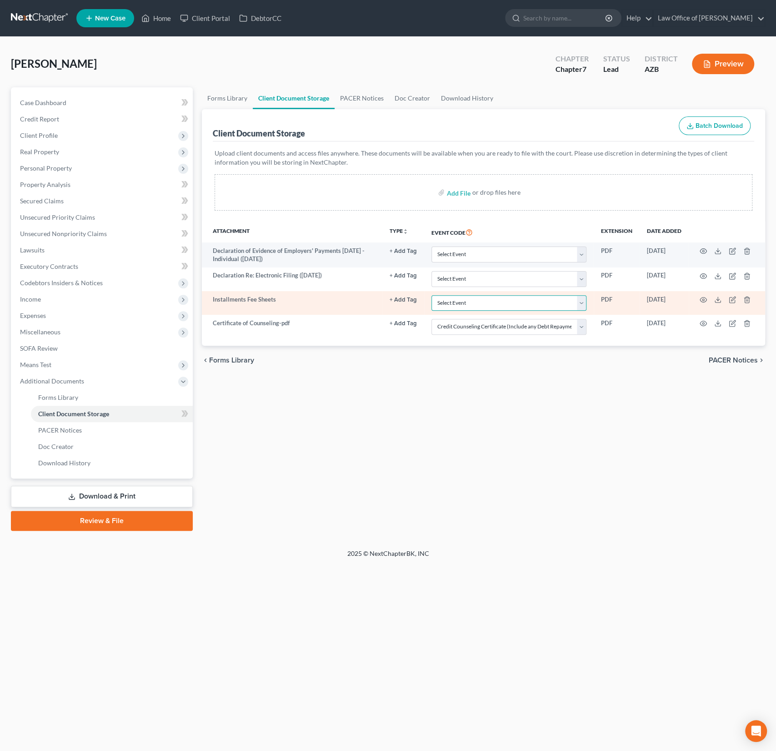
click at [461, 296] on select "Select Event AA Schedules and Statements (Formerly All Required) Amended Chapte…" at bounding box center [508, 303] width 155 height 16
select select "30"
click at [432, 295] on select "Select Event AA Schedules and Statements (Formerly All Required) Amended Chapte…" at bounding box center [508, 303] width 155 height 16
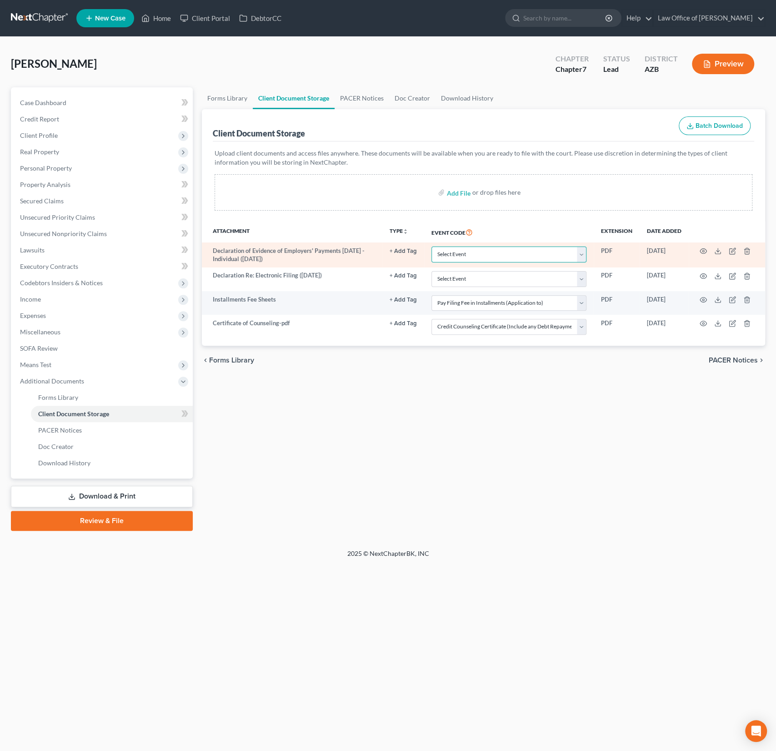
click at [453, 251] on select "Select Event AA Schedules and Statements (Formerly All Required) Amended Chapte…" at bounding box center [508, 254] width 155 height 16
select select "18"
click at [432, 246] on select "Select Event AA Schedules and Statements (Formerly All Required) Amended Chapte…" at bounding box center [508, 254] width 155 height 16
click at [718, 251] on polyline at bounding box center [718, 251] width 3 height 1
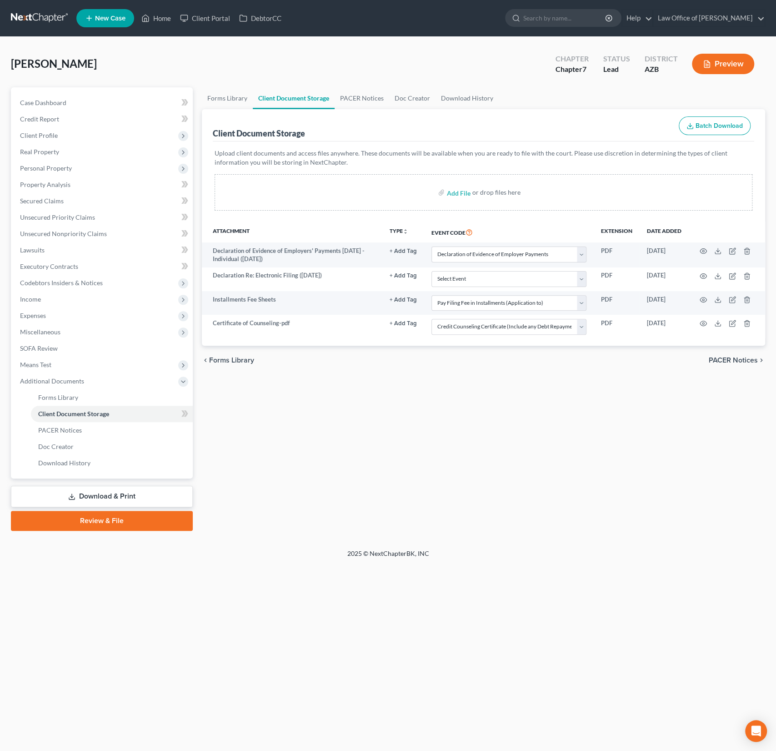
click at [323, 488] on div "Forms Library Client Document Storage PACER Notices Doc Creator Download Histor…" at bounding box center [483, 308] width 572 height 443
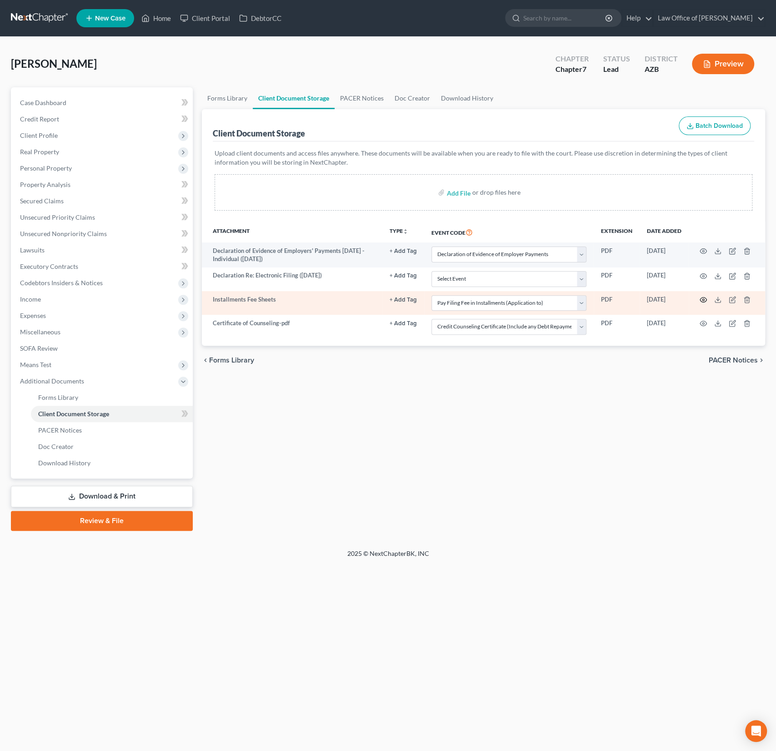
click at [703, 301] on icon "button" at bounding box center [703, 299] width 7 height 7
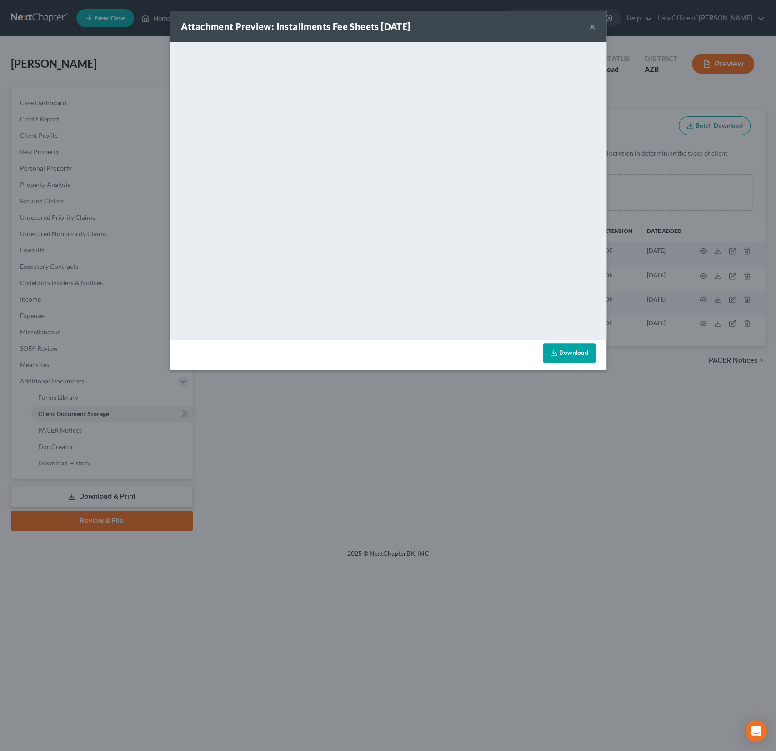
click at [593, 25] on button "×" at bounding box center [592, 26] width 6 height 11
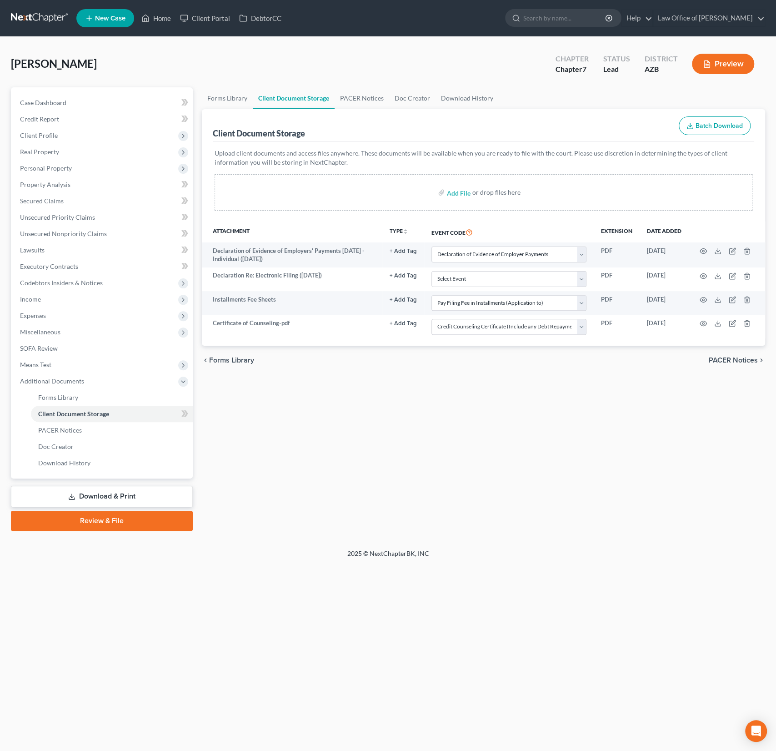
click at [119, 522] on link "Review & File" at bounding box center [102, 521] width 182 height 20
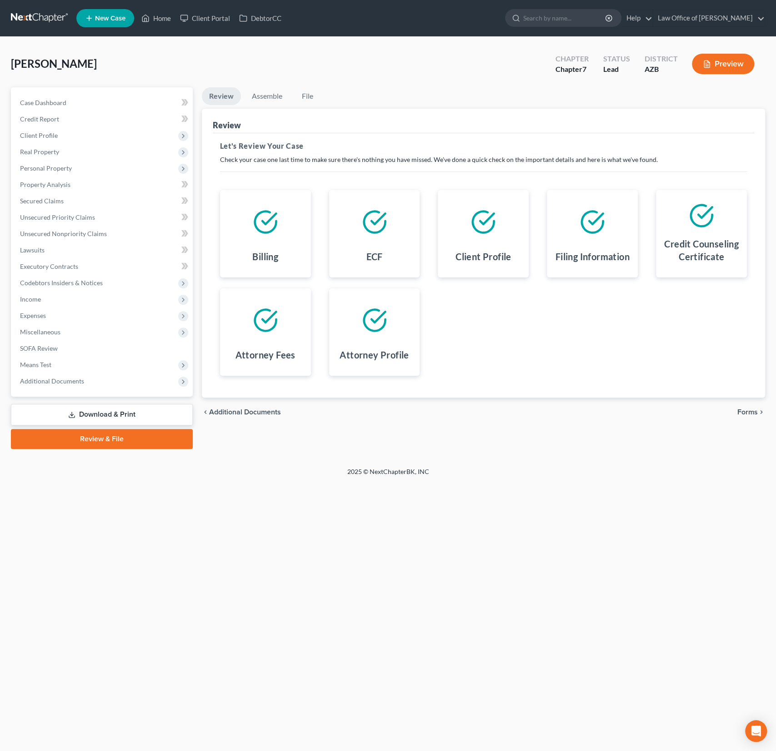
click at [742, 413] on span "Forms" at bounding box center [747, 411] width 20 height 7
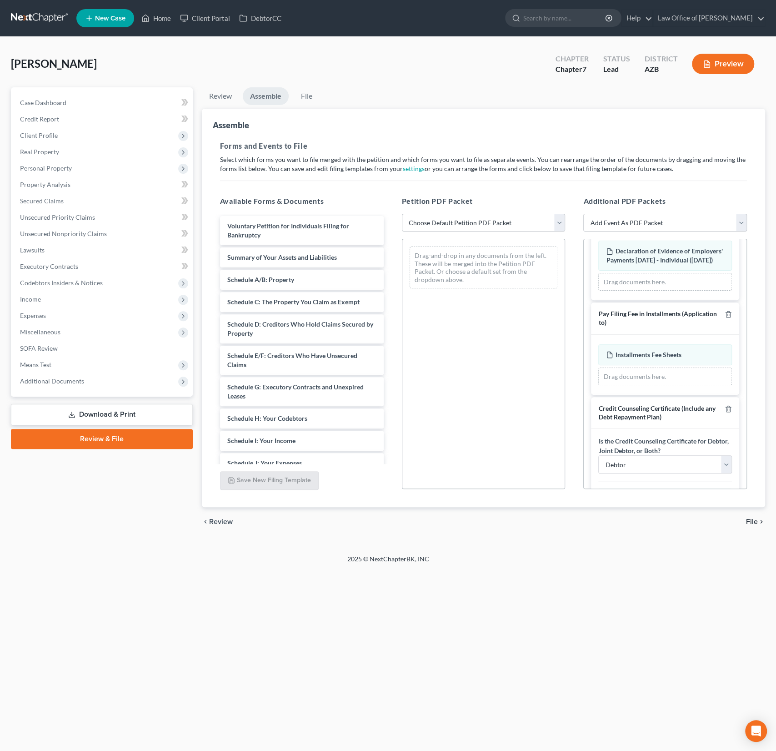
scroll to position [111, 0]
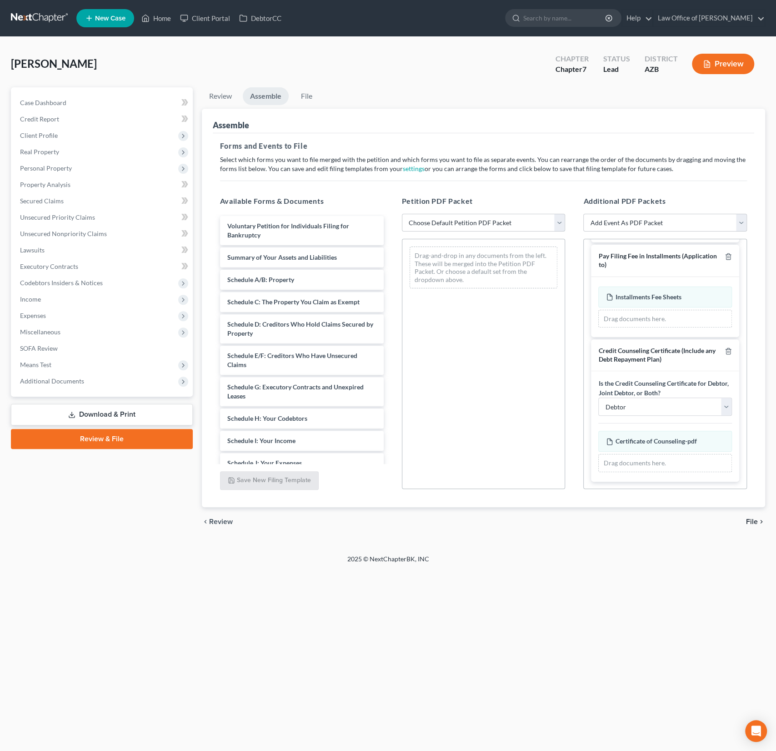
click at [464, 226] on select "Choose Default Petition PDF Packet Complete Bankruptcy Petition (all forms and …" at bounding box center [484, 223] width 164 height 18
select select "0"
click at [402, 214] on select "Choose Default Petition PDF Packet Complete Bankruptcy Petition (all forms and …" at bounding box center [484, 223] width 164 height 18
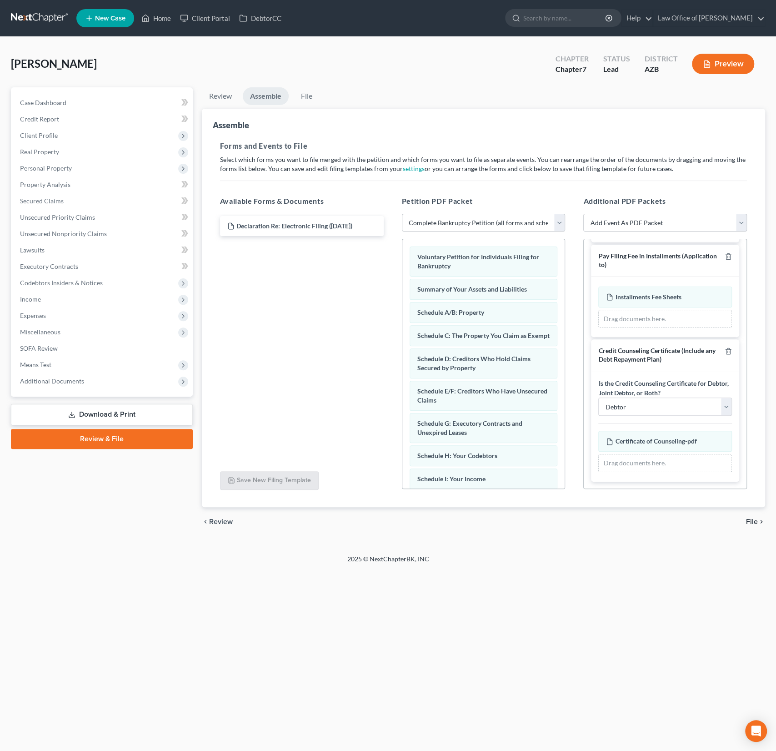
click at [751, 521] on span "File" at bounding box center [752, 521] width 12 height 7
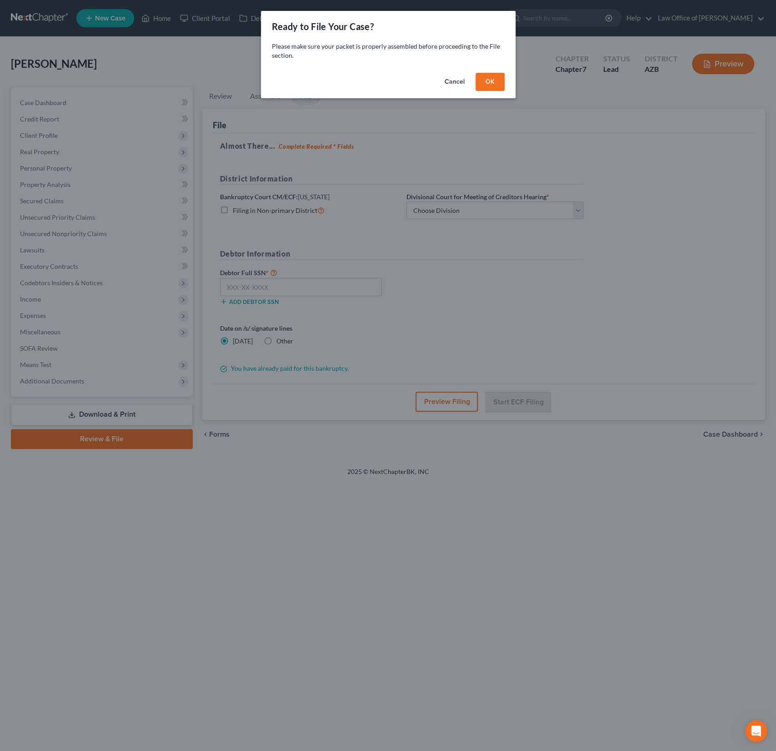
click at [488, 82] on button "OK" at bounding box center [490, 82] width 29 height 18
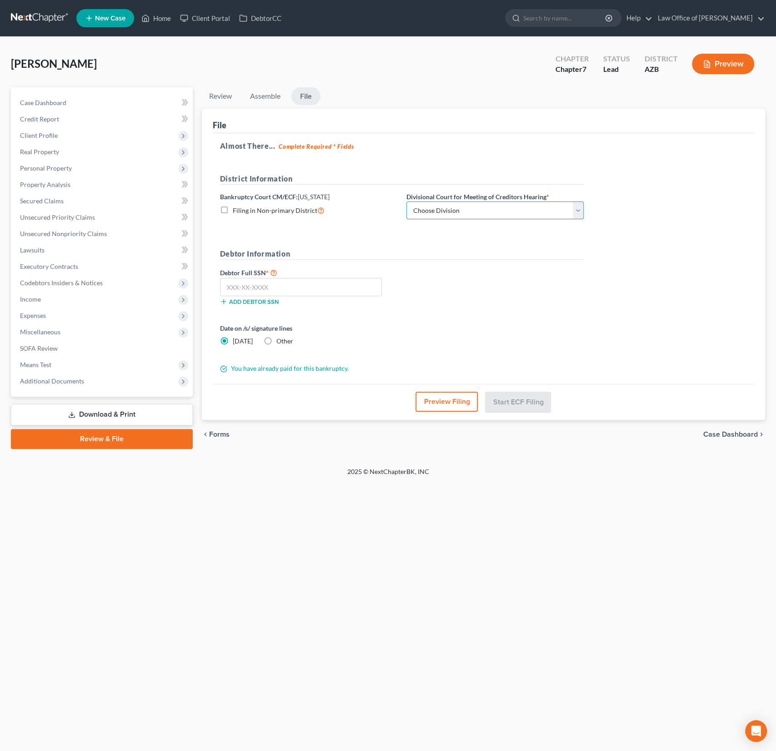
click at [459, 216] on select "Choose Division Phoenix Tucson Yuma Prescott" at bounding box center [494, 210] width 177 height 18
select select "0"
click at [406, 201] on select "Choose Division Phoenix Tucson Yuma Prescott" at bounding box center [494, 210] width 177 height 18
click at [257, 283] on input "text" at bounding box center [301, 287] width 162 height 18
click at [237, 287] on input "478-82-2935" at bounding box center [301, 287] width 162 height 18
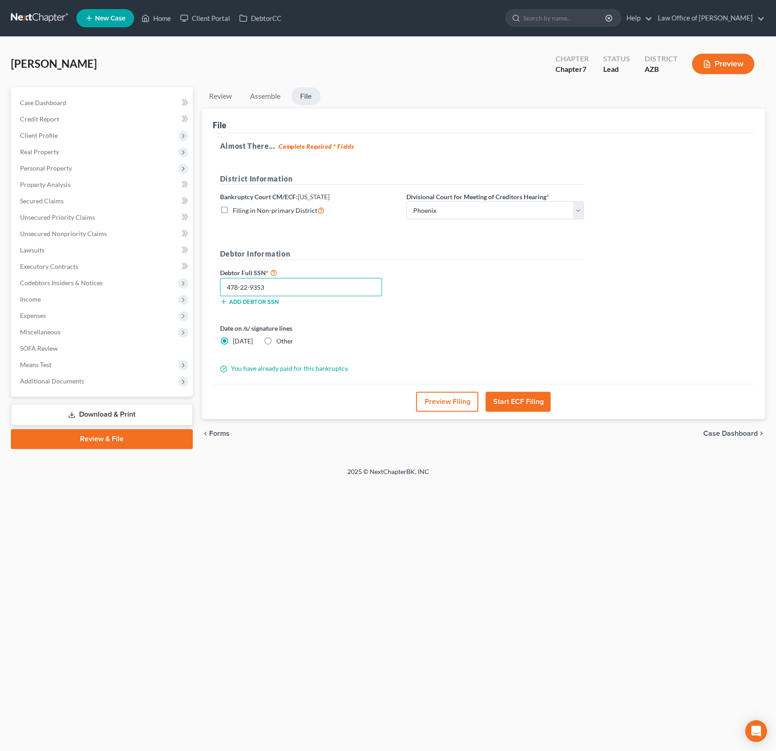
click at [289, 284] on input "478-22-9353" at bounding box center [301, 287] width 162 height 18
drag, startPoint x: 285, startPoint y: 288, endPoint x: 193, endPoint y: 281, distance: 92.5
click at [193, 281] on div "Petition Navigation Case Dashboard Payments Invoices Payments Payments Credit R…" at bounding box center [387, 267] width 763 height 361
type input "473-82-2935"
click at [440, 401] on button "Preview Filing" at bounding box center [447, 401] width 62 height 20
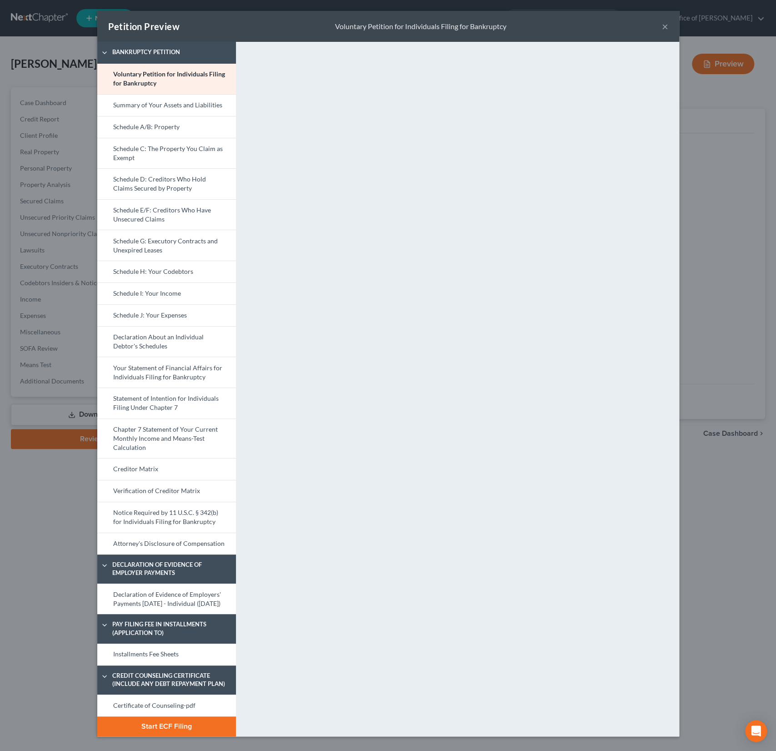
click at [662, 26] on button "×" at bounding box center [665, 26] width 6 height 11
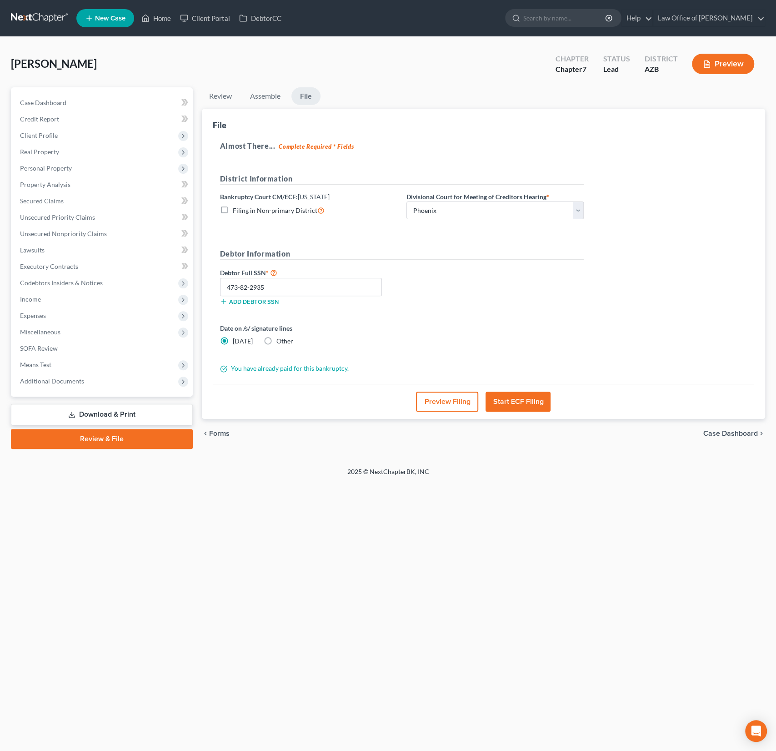
click at [437, 403] on button "Preview Filing" at bounding box center [447, 401] width 62 height 20
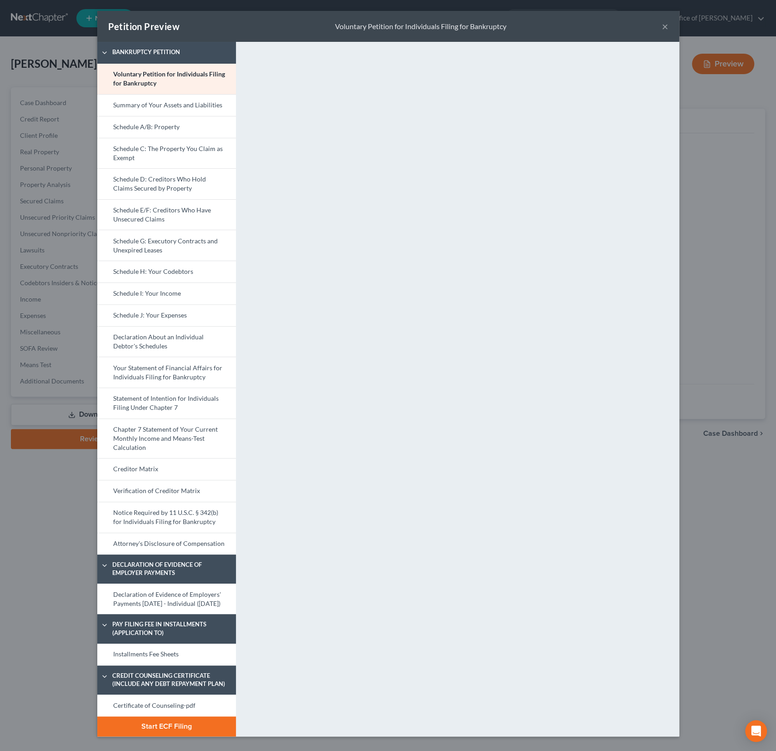
click at [663, 26] on button "×" at bounding box center [665, 26] width 6 height 11
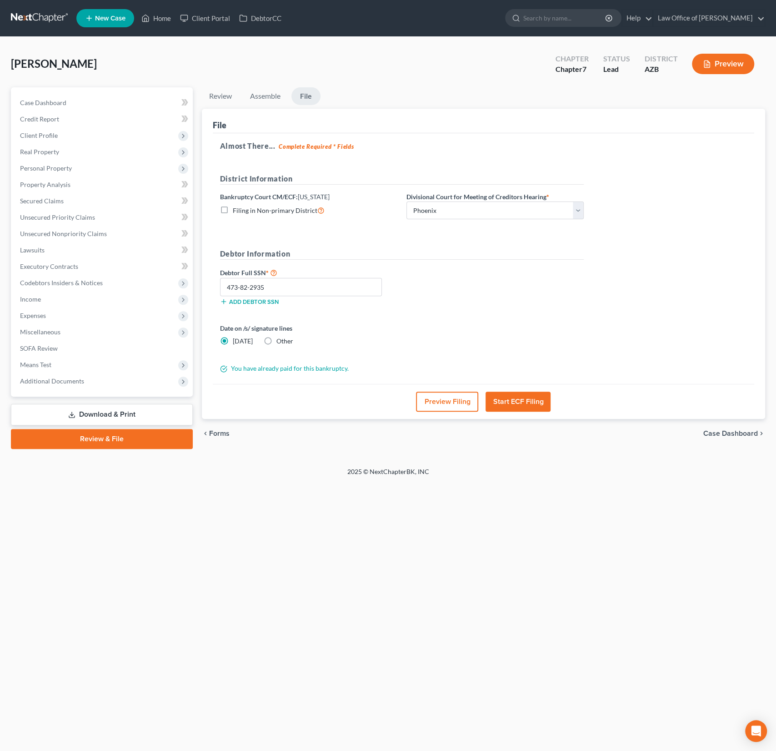
click at [513, 403] on button "Start ECF Filing" at bounding box center [518, 401] width 65 height 20
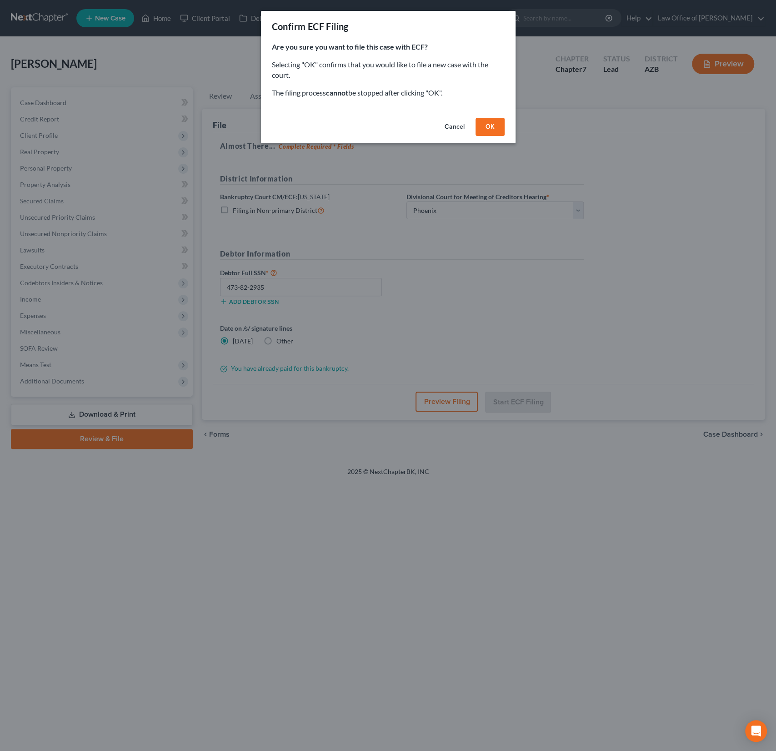
click at [488, 129] on button "OK" at bounding box center [490, 127] width 29 height 18
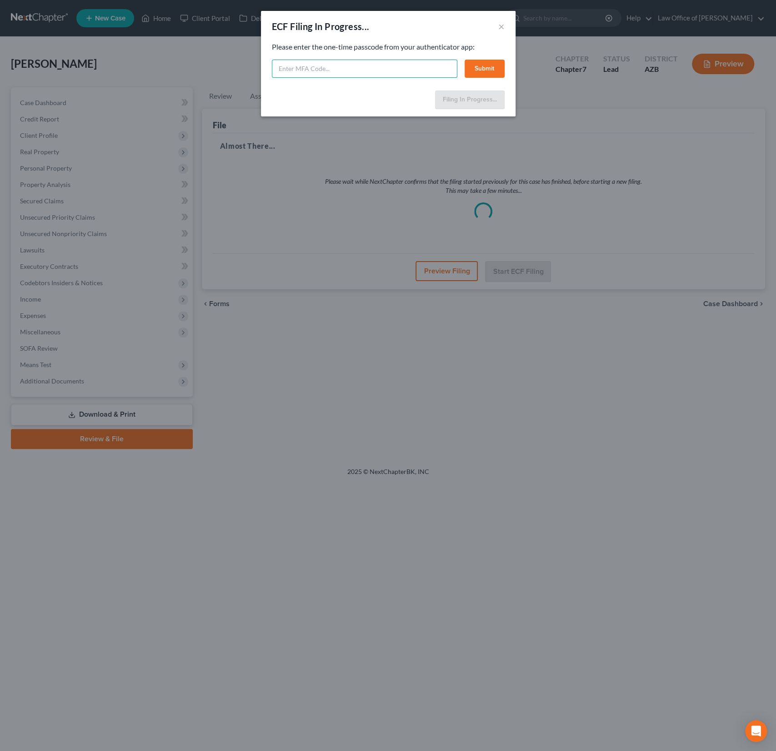
click at [309, 64] on input "text" at bounding box center [365, 69] width 186 height 18
type input "566333"
click at [502, 70] on button "Submit" at bounding box center [485, 69] width 40 height 18
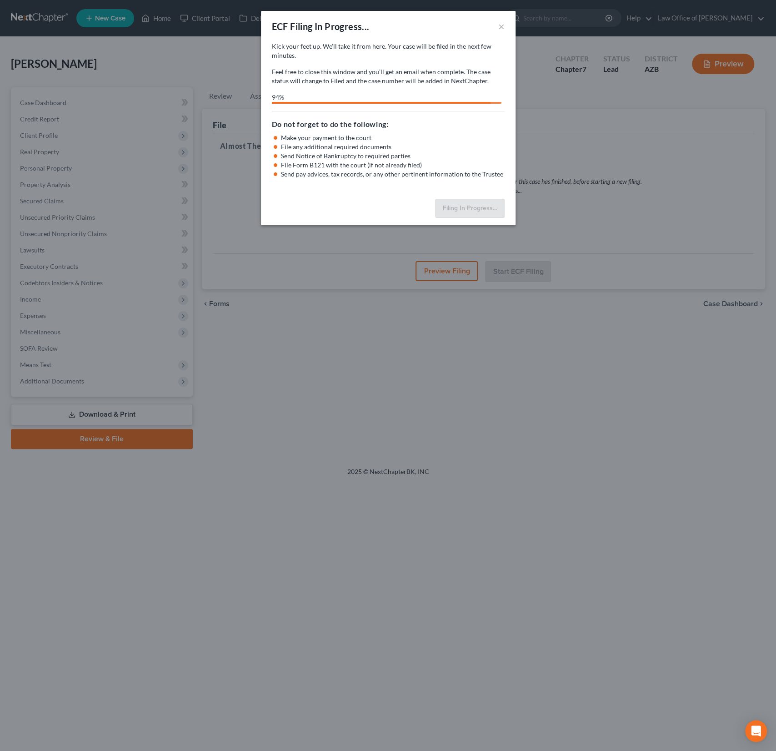
select select "0"
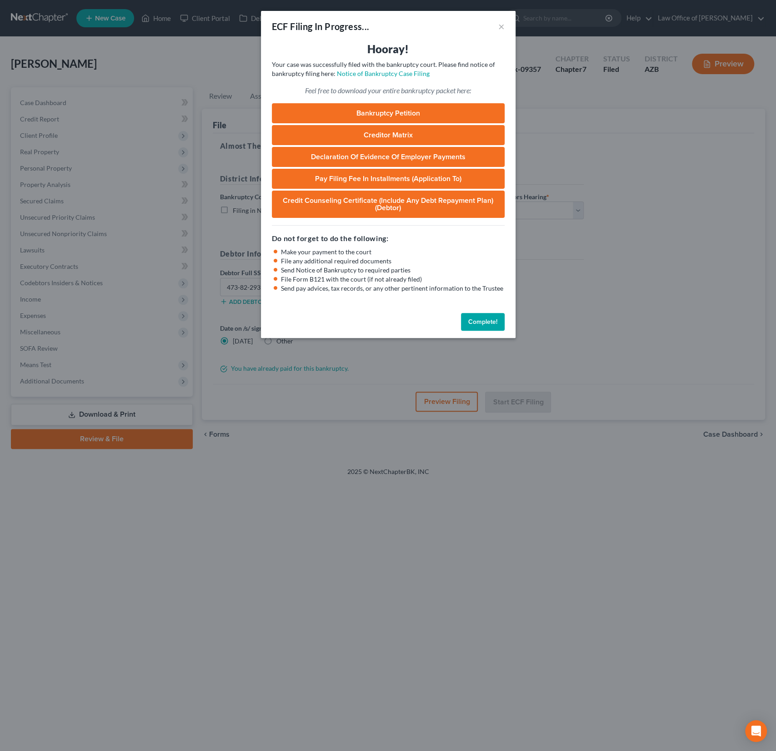
click at [395, 110] on link "Bankruptcy Petition" at bounding box center [388, 113] width 233 height 20
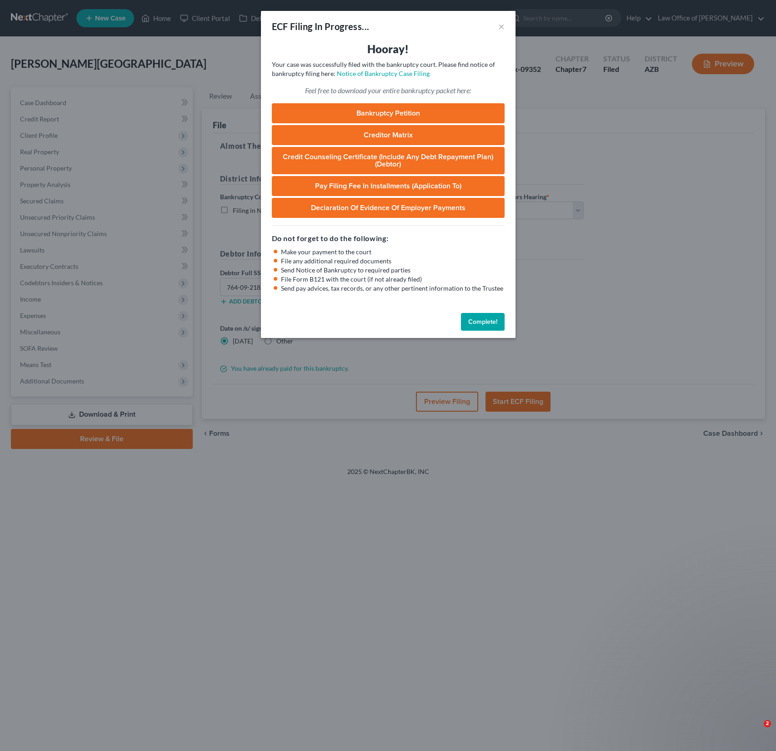
select select "0"
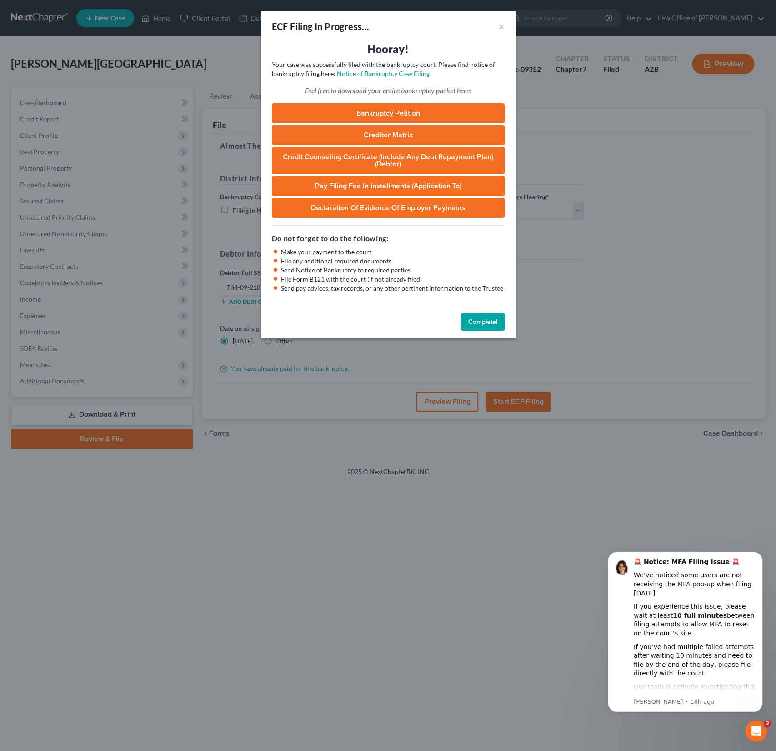
click at [507, 24] on div "ECF Filing In Progress... ×" at bounding box center [388, 26] width 255 height 31
click at [500, 26] on button "×" at bounding box center [501, 26] width 6 height 11
